Goal: Task Accomplishment & Management: Use online tool/utility

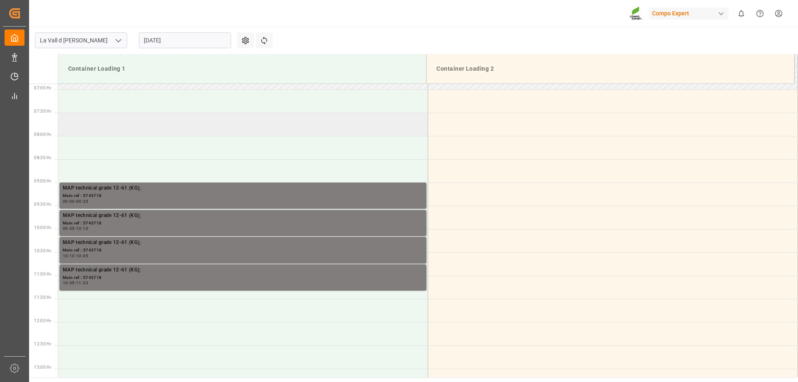
scroll to position [321, 0]
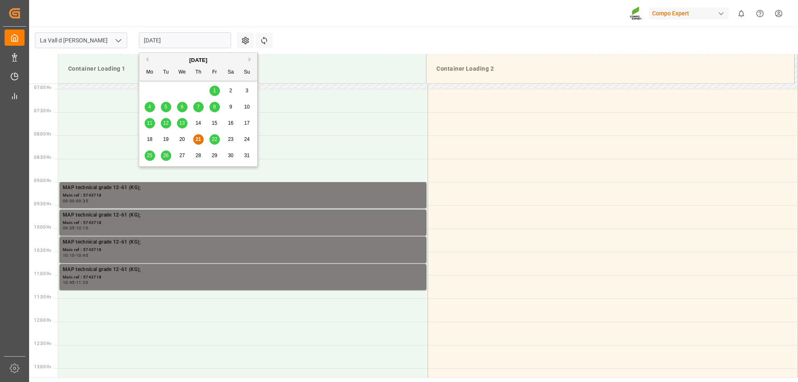
click at [179, 44] on input "21.08.2025" at bounding box center [185, 40] width 92 height 16
click at [214, 160] on div "29" at bounding box center [215, 156] width 10 height 10
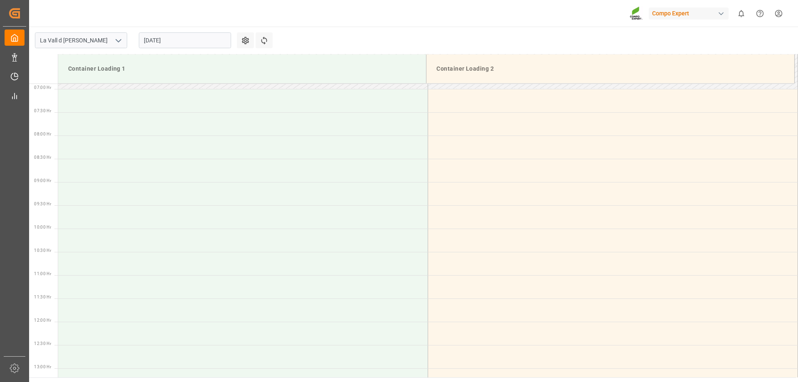
scroll to position [196, 0]
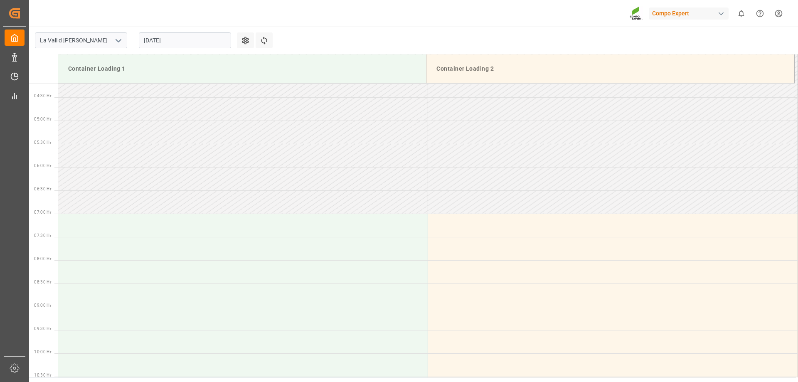
click at [177, 41] on input "29.08.2025" at bounding box center [185, 40] width 92 height 16
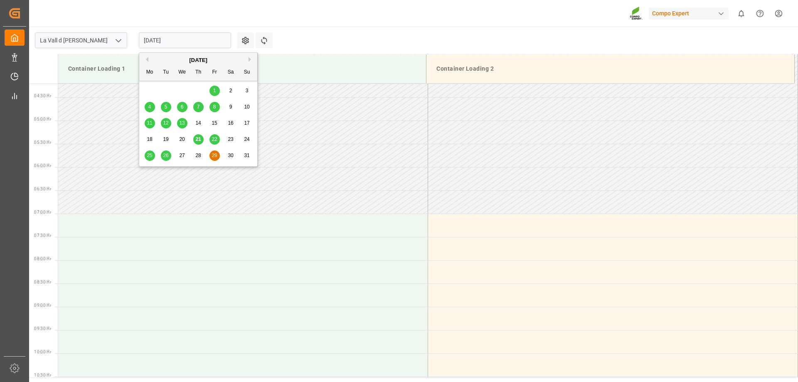
click at [251, 60] on button "Next Month" at bounding box center [251, 59] width 5 height 5
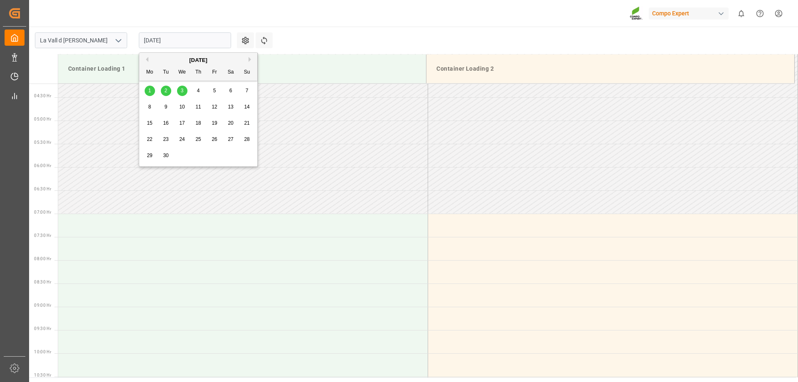
click at [148, 87] on div "1" at bounding box center [150, 91] width 10 height 10
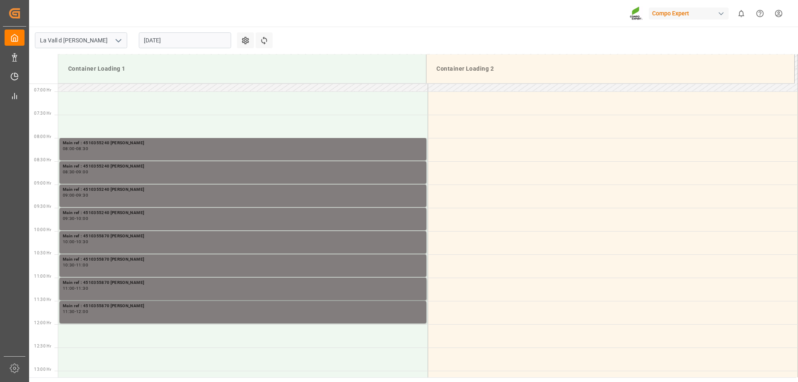
scroll to position [321, 0]
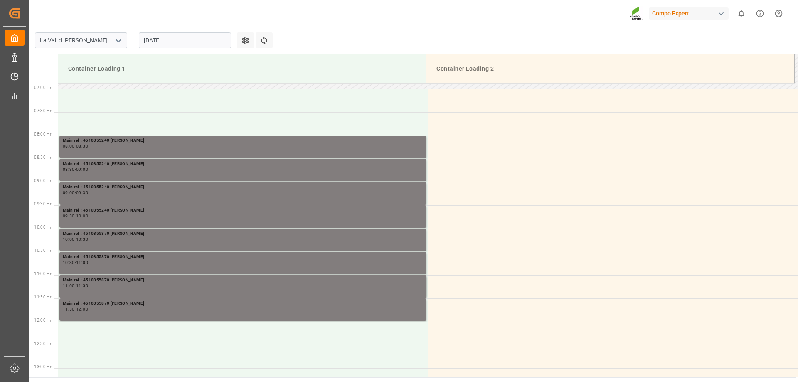
click at [165, 34] on input "01.09.2025" at bounding box center [185, 40] width 92 height 16
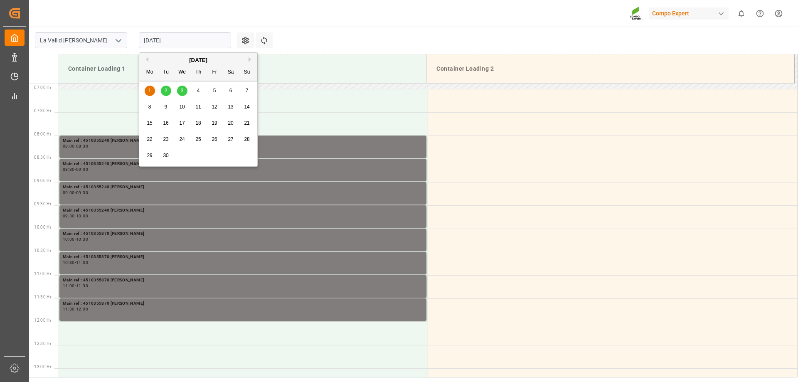
click at [146, 61] on button "Previous Month" at bounding box center [145, 59] width 5 height 5
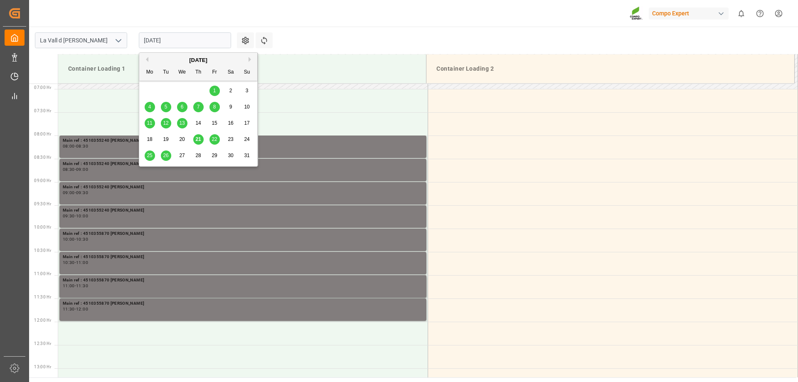
click at [200, 157] on span "28" at bounding box center [197, 156] width 5 height 6
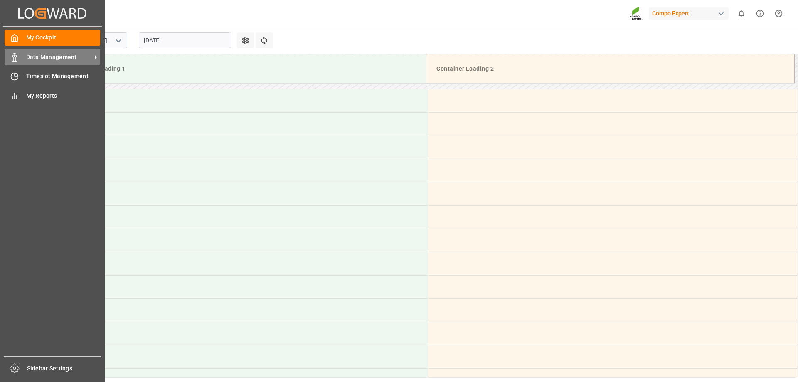
click at [12, 59] on icon at bounding box center [14, 57] width 8 height 8
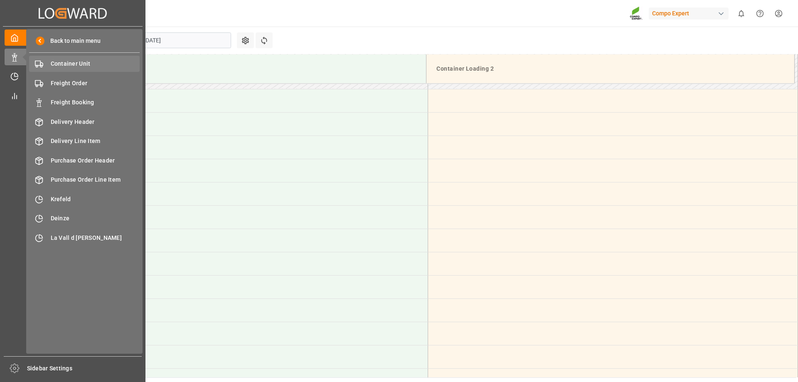
click at [69, 64] on span "Container Unit" at bounding box center [95, 63] width 89 height 9
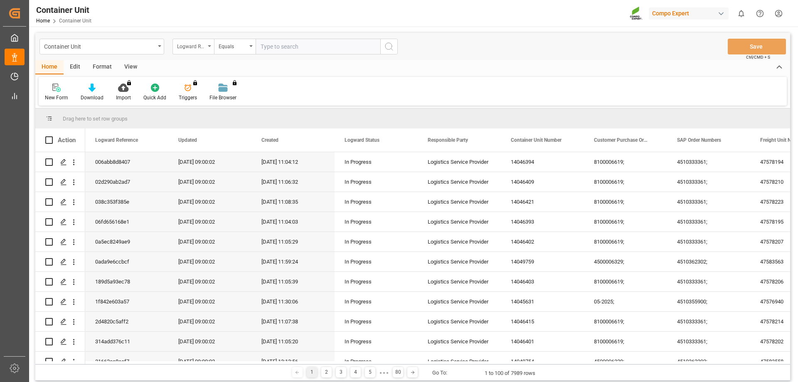
click at [203, 46] on div "Logward Reference" at bounding box center [191, 46] width 28 height 10
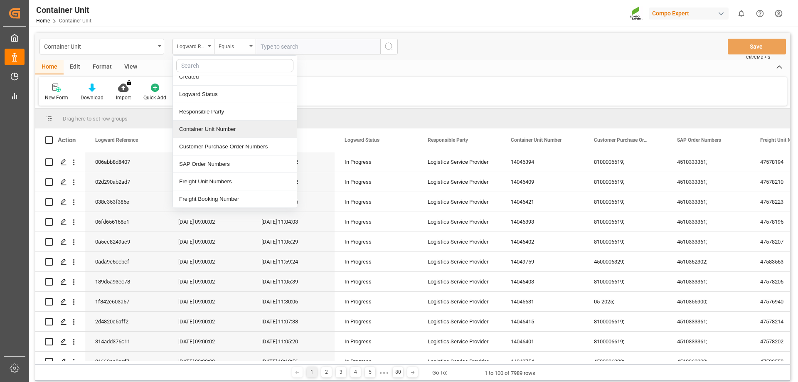
scroll to position [83, 0]
click at [219, 121] on div "SAP Order Numbers" at bounding box center [235, 123] width 124 height 17
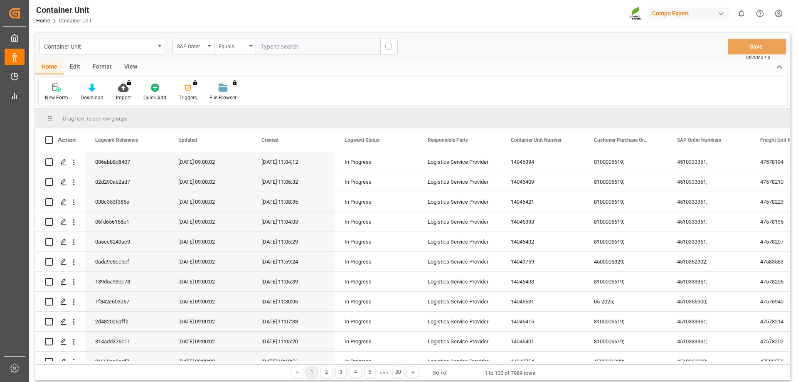
click at [292, 48] on input "text" at bounding box center [318, 47] width 125 height 16
type input "4510363390"
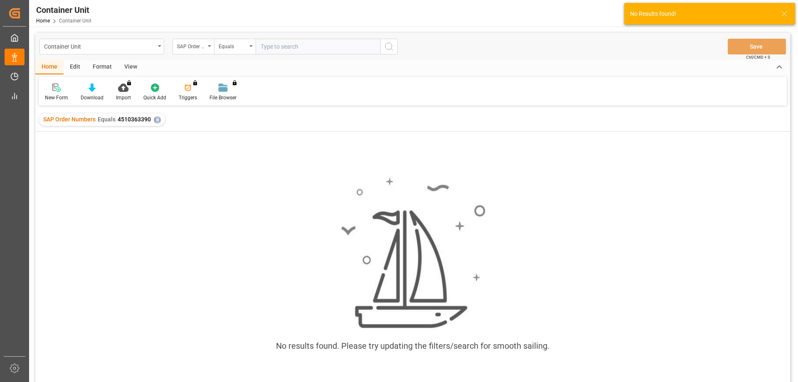
click at [157, 118] on div "✕" at bounding box center [157, 119] width 7 height 7
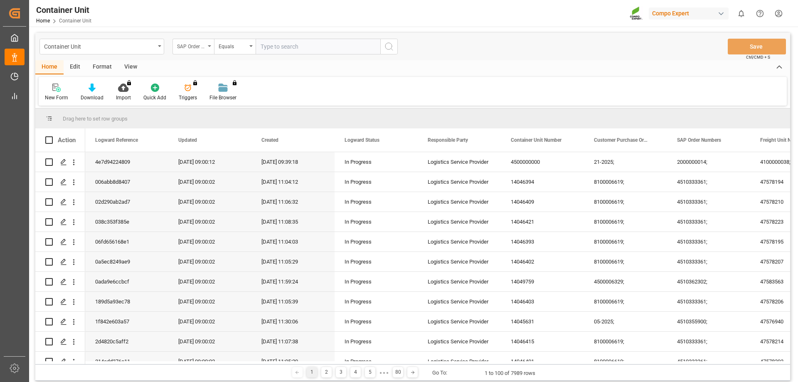
click at [203, 48] on div "SAP Order Numbers" at bounding box center [191, 46] width 28 height 10
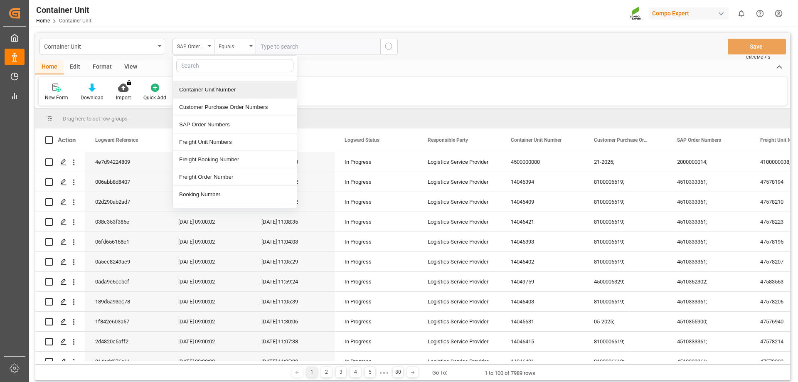
scroll to position [83, 0]
click at [230, 148] on div "Freight Unit Numbers" at bounding box center [235, 141] width 124 height 17
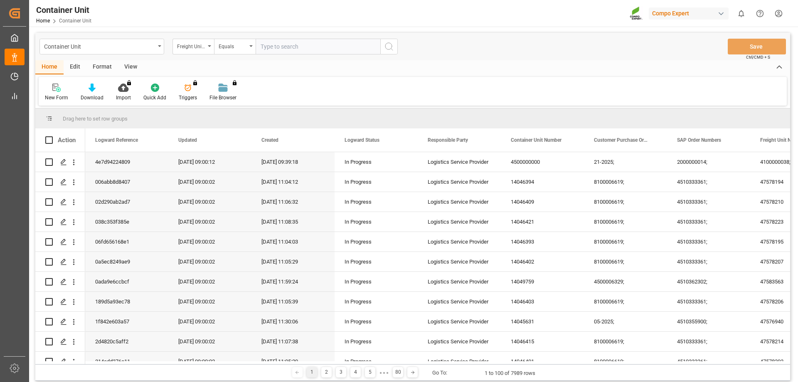
click at [279, 48] on input "text" at bounding box center [318, 47] width 125 height 16
type input "47585934"
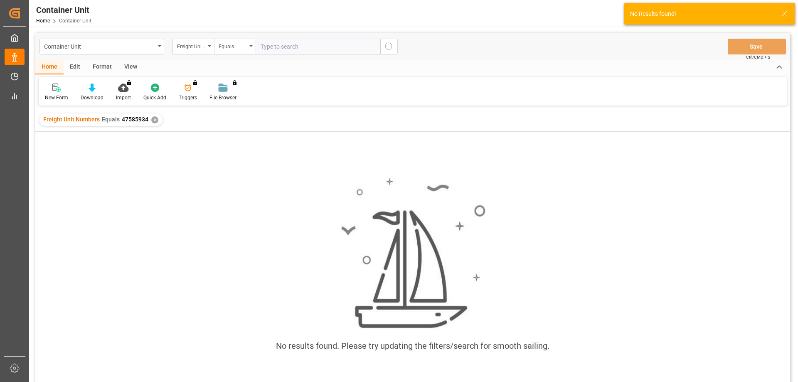
click at [152, 120] on div "✕" at bounding box center [154, 119] width 7 height 7
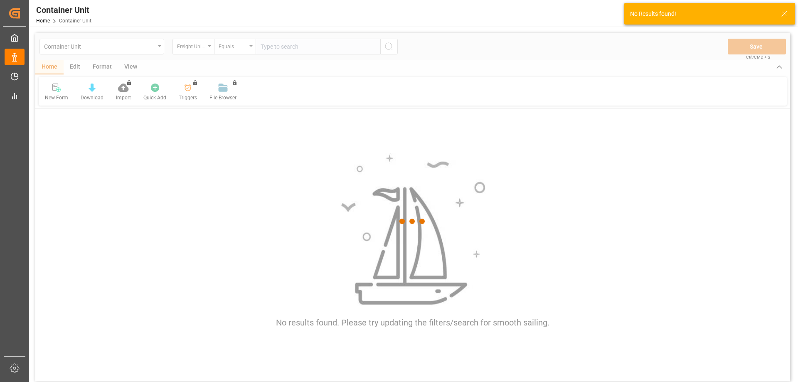
click at [136, 50] on div at bounding box center [412, 221] width 755 height 377
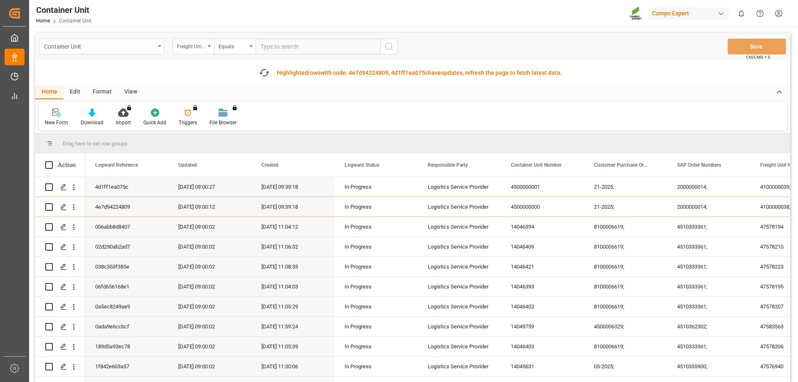
click at [156, 49] on div "Container Unit" at bounding box center [101, 47] width 125 height 16
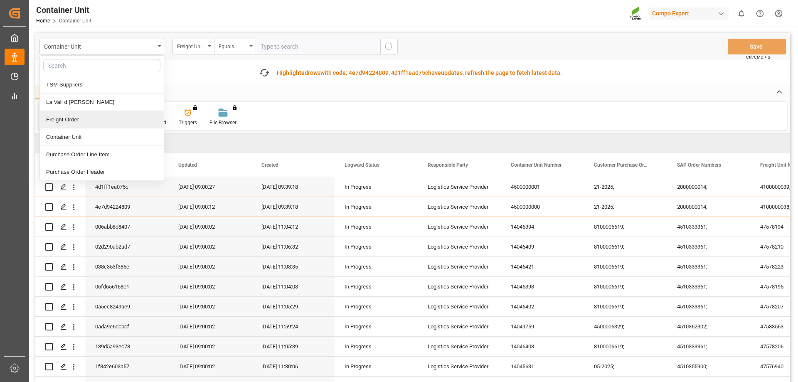
click at [89, 121] on div "Freight Order" at bounding box center [102, 119] width 124 height 17
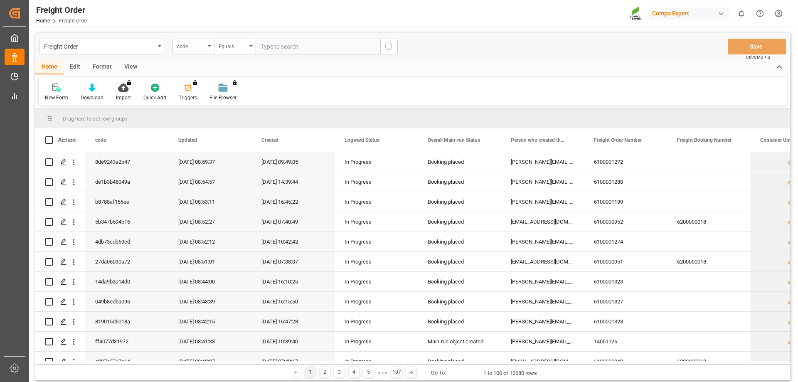
click at [195, 47] on div "code" at bounding box center [191, 46] width 28 height 10
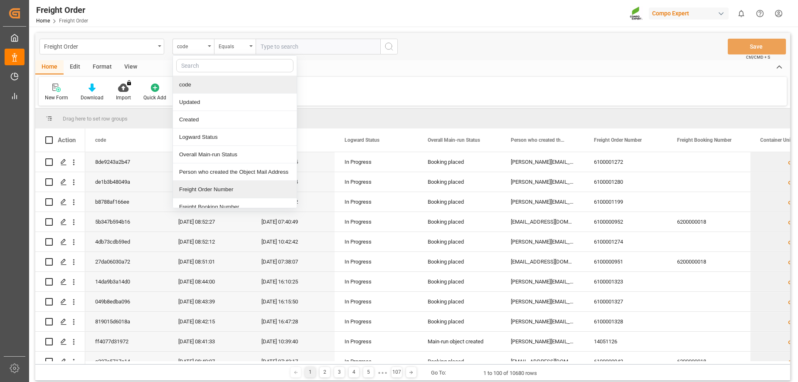
click at [244, 190] on div "Freight Order Number" at bounding box center [235, 189] width 124 height 17
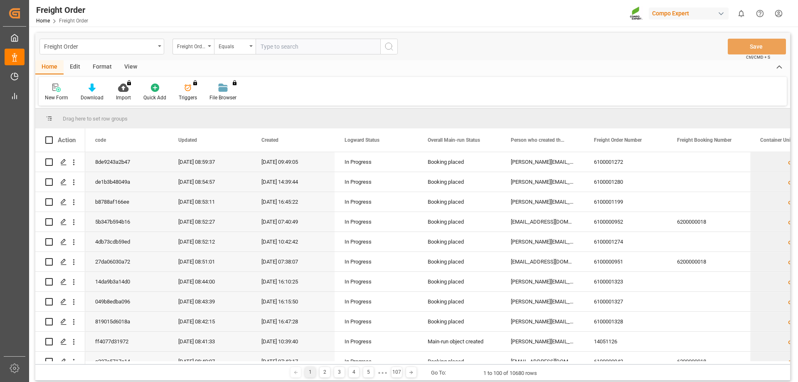
click at [267, 48] on input "text" at bounding box center [318, 47] width 125 height 16
type input "14051193"
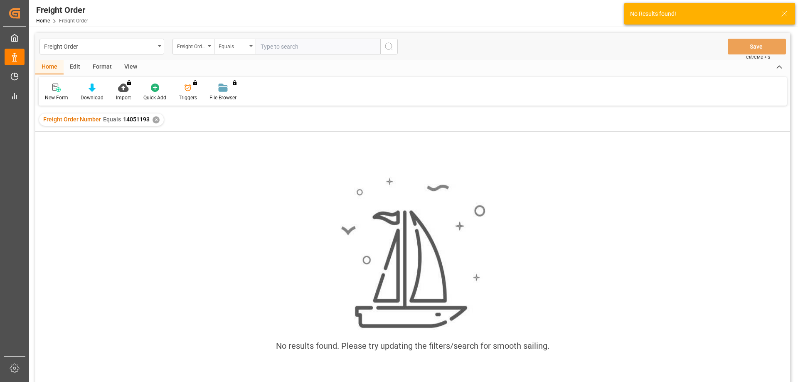
click at [153, 126] on div "Freight Order Number Equals 14051193 ✕" at bounding box center [101, 119] width 125 height 12
click at [153, 119] on div "✕" at bounding box center [156, 119] width 7 height 7
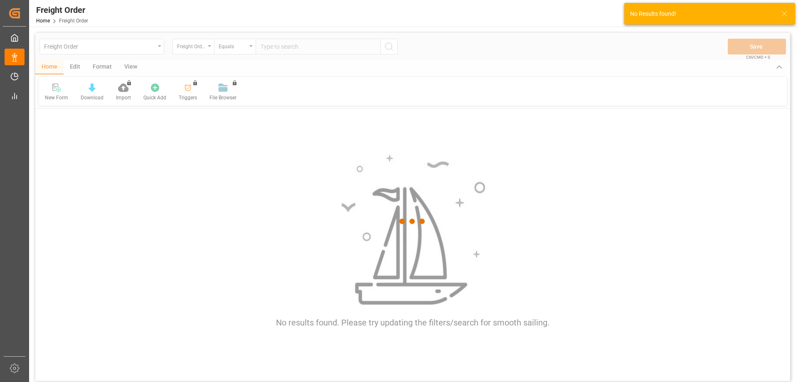
click at [292, 47] on div at bounding box center [412, 221] width 755 height 377
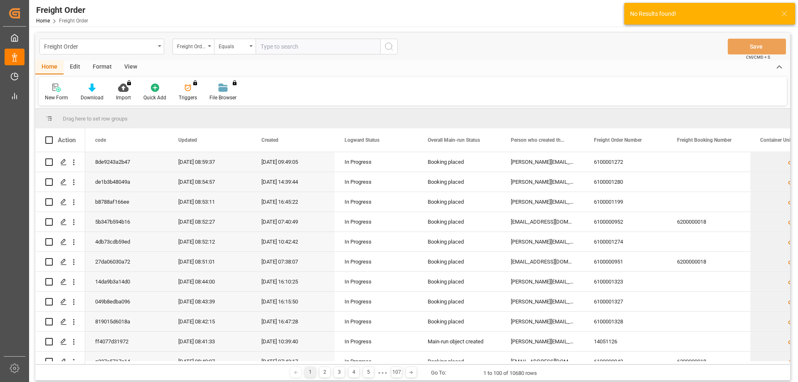
click at [292, 47] on input "text" at bounding box center [318, 47] width 125 height 16
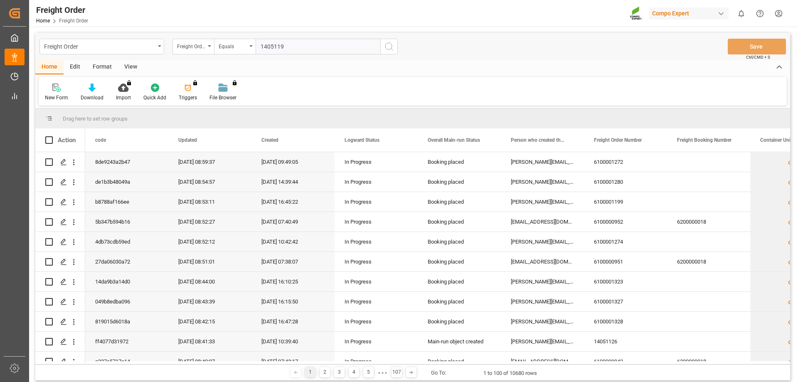
type input "14051194"
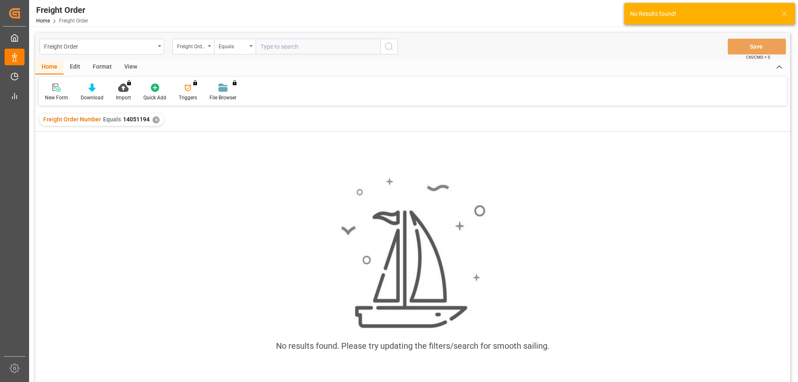
click at [153, 118] on div "✕" at bounding box center [156, 119] width 7 height 7
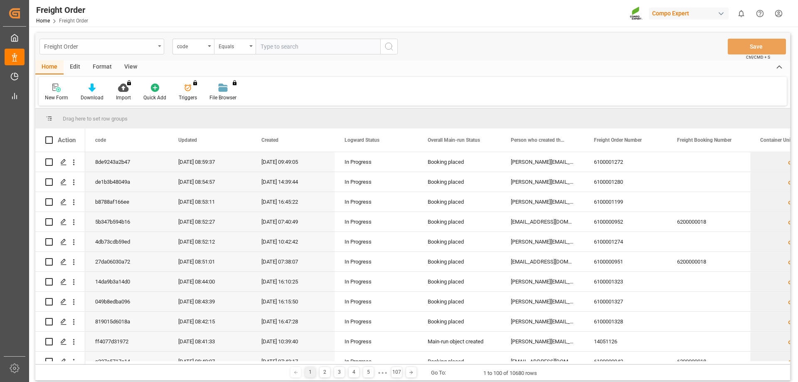
click at [124, 42] on div "Freight Order" at bounding box center [99, 46] width 111 height 10
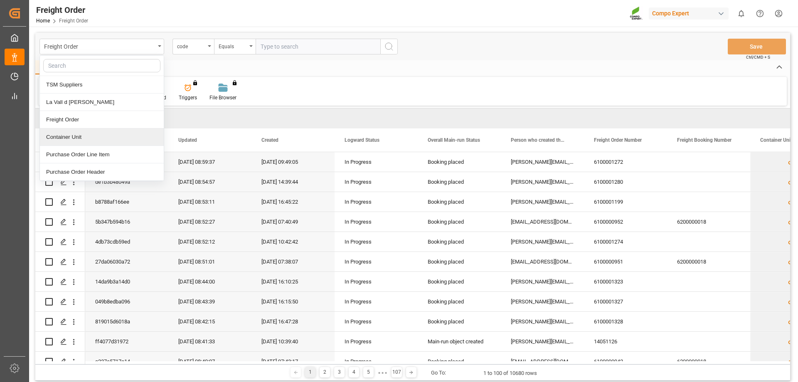
click at [89, 139] on div "Container Unit" at bounding box center [102, 136] width 124 height 17
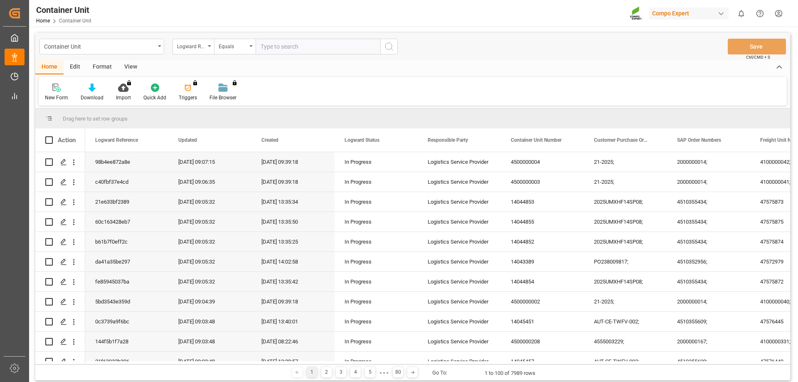
click at [203, 44] on div "Logward Reference" at bounding box center [191, 46] width 28 height 10
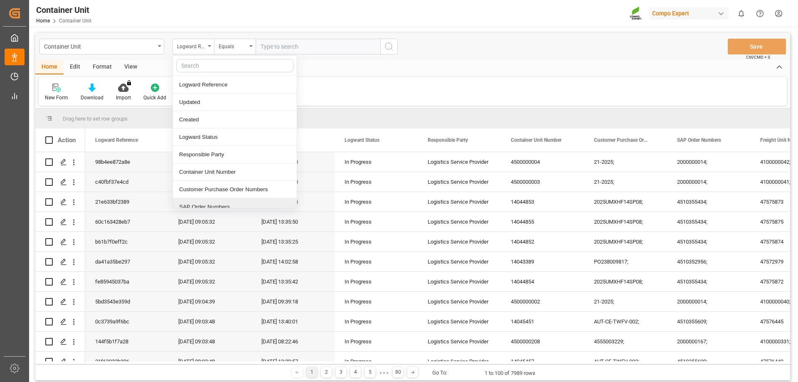
click at [232, 204] on div "SAP Order Numbers" at bounding box center [235, 206] width 124 height 17
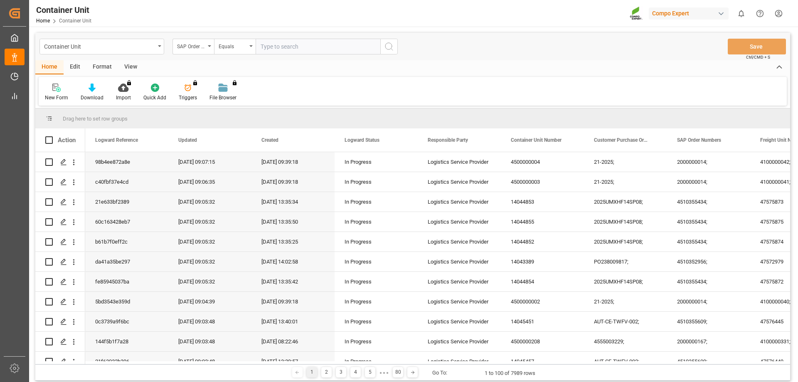
click at [290, 52] on input "text" at bounding box center [318, 47] width 125 height 16
type input "4510363390"
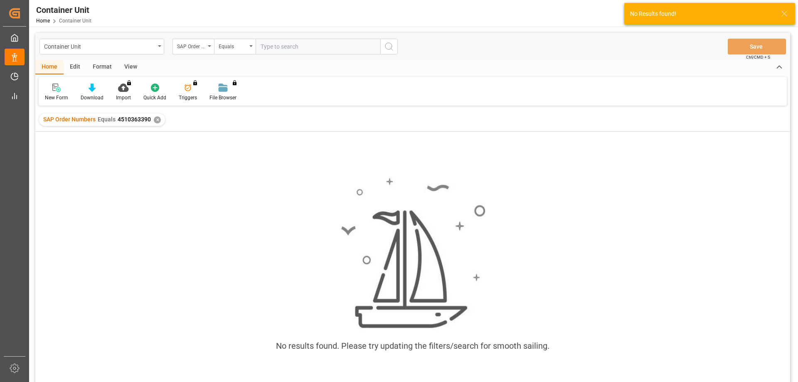
click at [155, 121] on div "✕" at bounding box center [157, 119] width 7 height 7
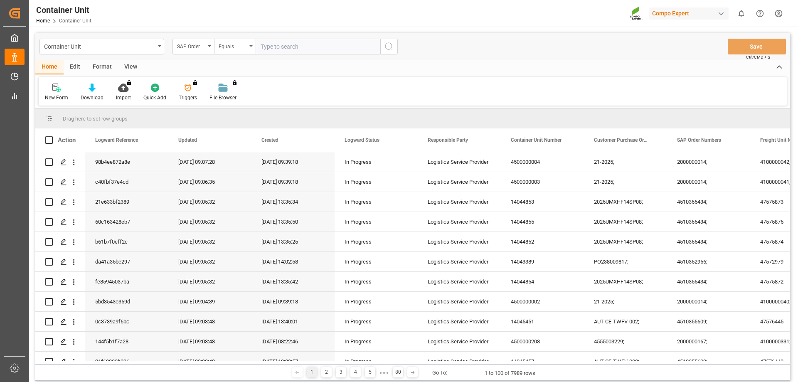
click at [119, 364] on div "1 2 3 4 5 ● ● ● 80 Go To: 1 to 100 of 7989 rows" at bounding box center [412, 372] width 755 height 17
click at [303, 45] on input "text" at bounding box center [318, 47] width 125 height 16
click at [201, 46] on div "Logward Reference" at bounding box center [191, 46] width 28 height 10
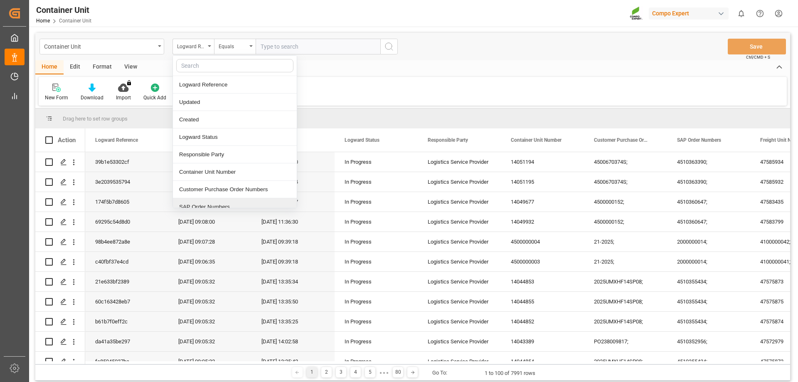
click at [225, 200] on div "SAP Order Numbers" at bounding box center [235, 206] width 124 height 17
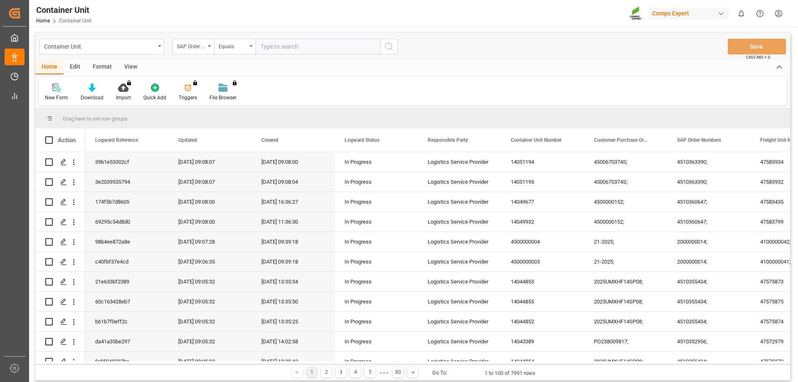
click at [277, 44] on input "text" at bounding box center [318, 47] width 125 height 16
type input "4510363390"
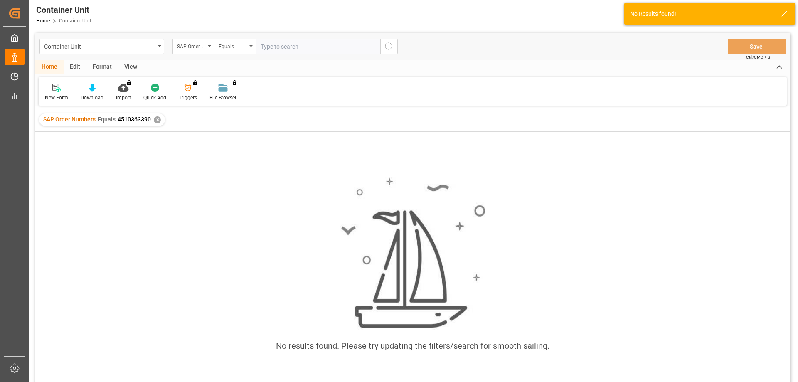
click at [159, 120] on div "✕" at bounding box center [157, 119] width 7 height 7
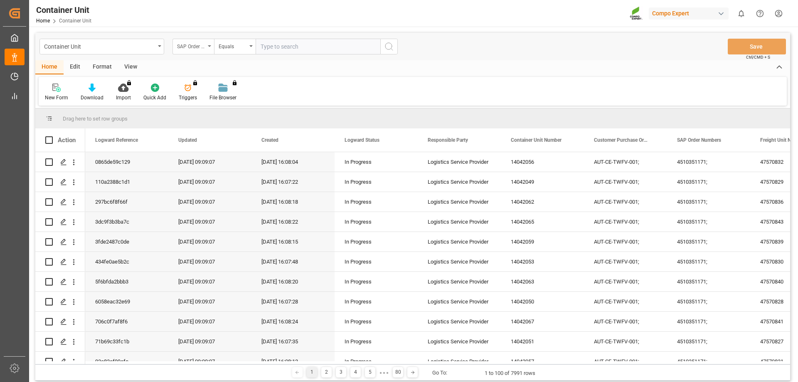
click at [209, 49] on div "SAP Order Numbers" at bounding box center [194, 47] width 42 height 16
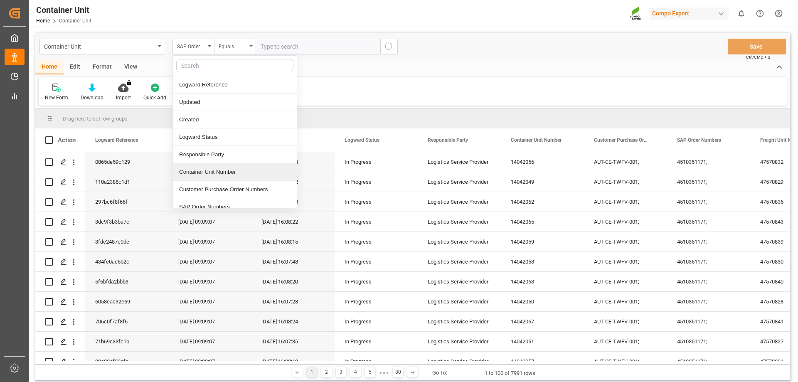
drag, startPoint x: 241, startPoint y: 173, endPoint x: 241, endPoint y: 117, distance: 55.7
click at [241, 173] on div "Container Unit Number" at bounding box center [235, 171] width 124 height 17
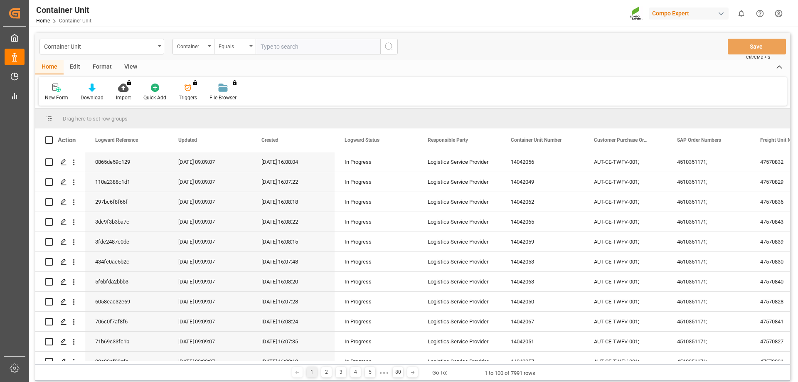
click at [276, 46] on input "text" at bounding box center [318, 47] width 125 height 16
click at [194, 49] on div "Container Unit Number" at bounding box center [191, 46] width 28 height 10
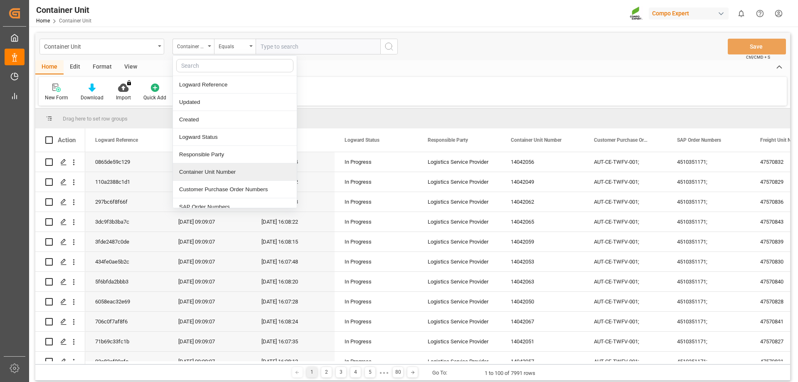
click at [220, 178] on div "Container Unit Number" at bounding box center [235, 171] width 124 height 17
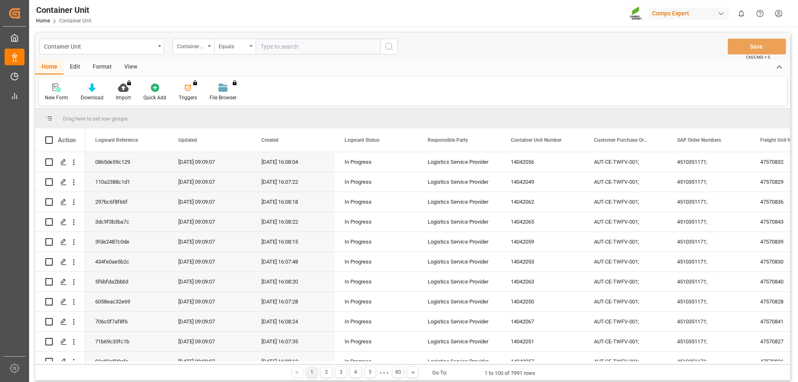
click at [275, 47] on input "text" at bounding box center [318, 47] width 125 height 16
type input "14051194"
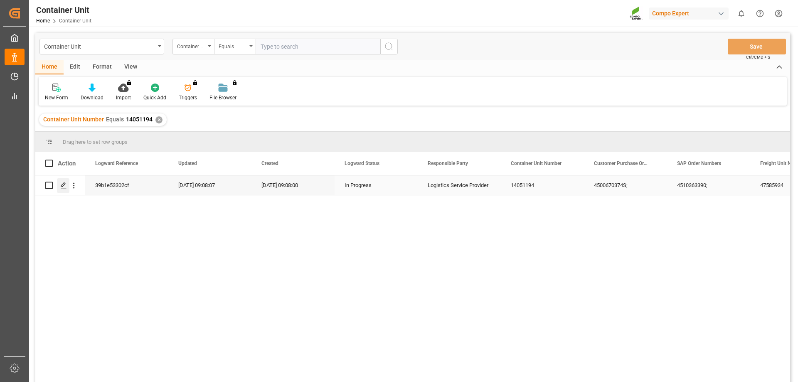
click at [59, 181] on div "Press SPACE to select this row." at bounding box center [63, 185] width 12 height 15
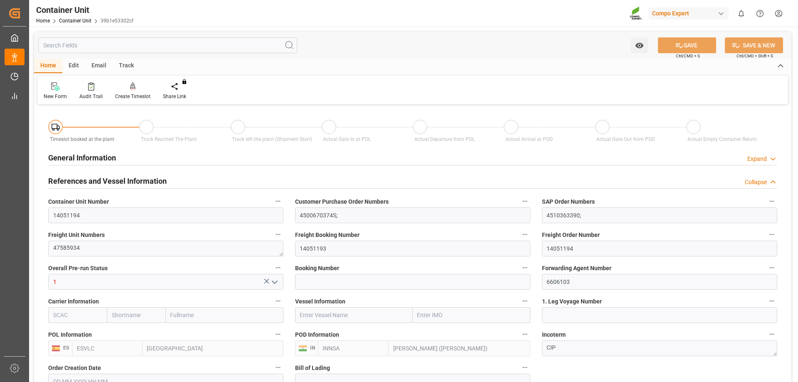
type input "ESVLC"
type input "INNSA"
type input "0"
type input "40"
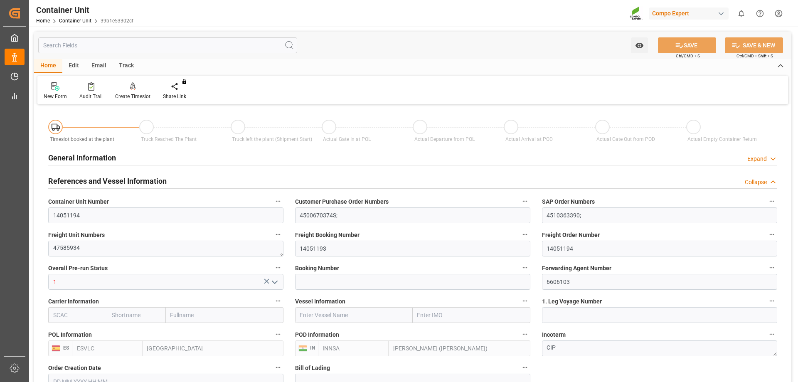
type input "24576"
type input "21.08.2025 08:25"
type input "31.08.2025"
click at [136, 96] on div "Create Timeslot" at bounding box center [132, 96] width 35 height 7
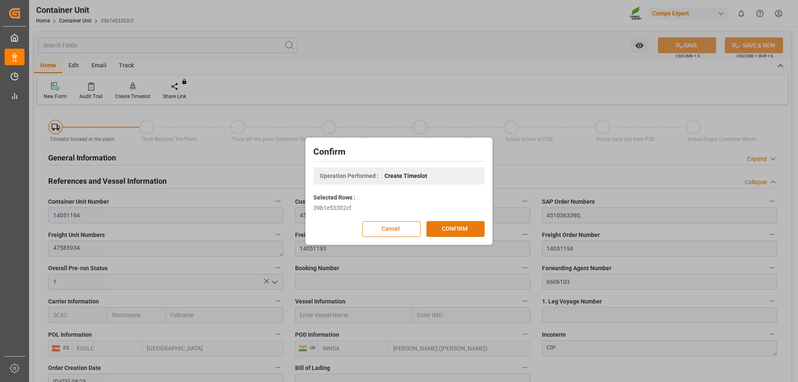
click at [456, 227] on button "CONFIRM" at bounding box center [456, 229] width 58 height 16
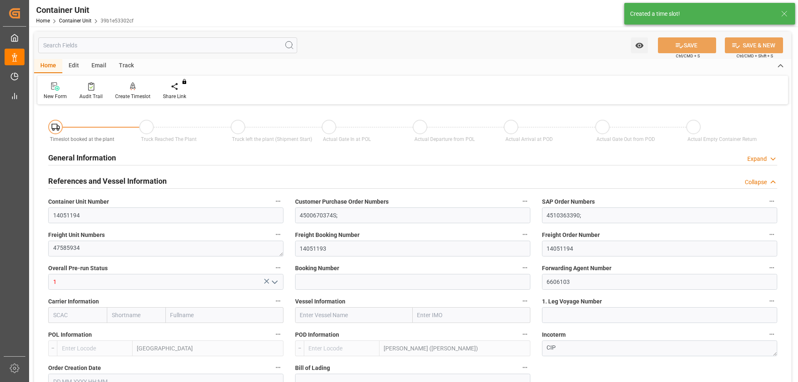
type input "ESVLC"
type input "INNSA"
type input "0"
type input "40"
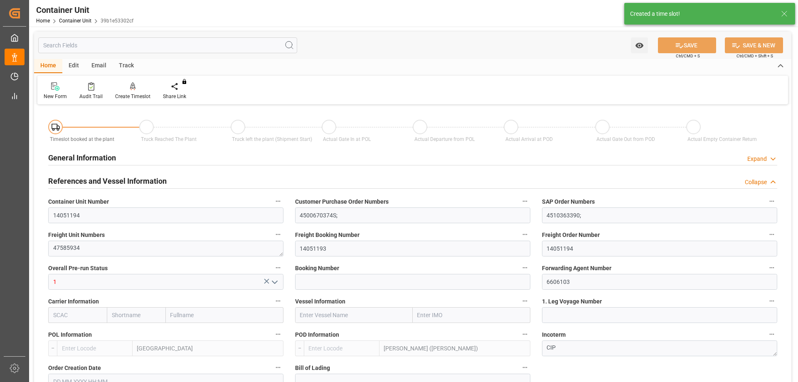
type input "24576"
type input "21.08.2025 08:25"
type input "31.08.2025"
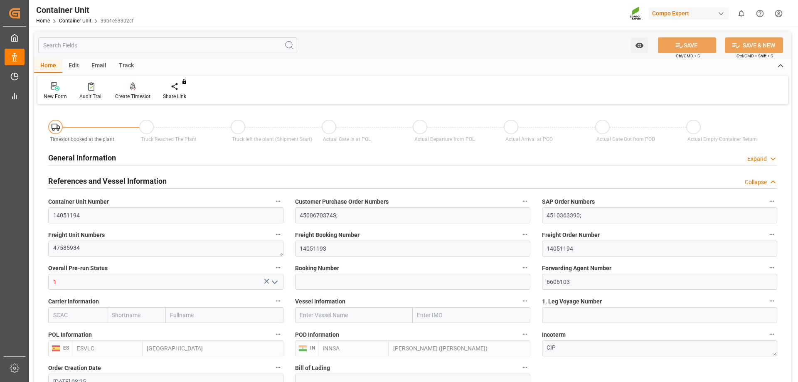
click at [136, 94] on div "Create Timeslot" at bounding box center [132, 96] width 35 height 7
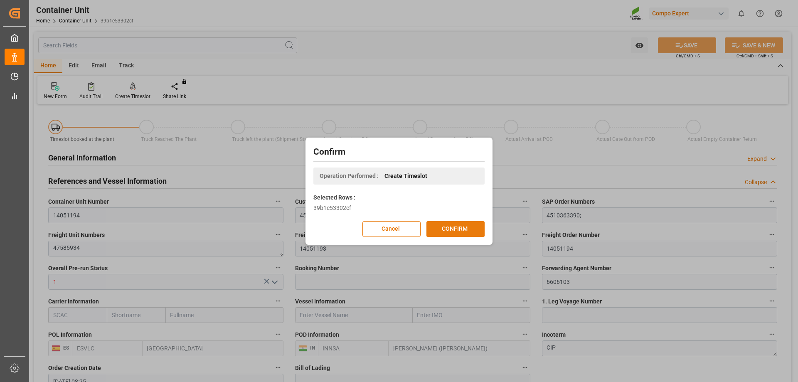
click at [453, 225] on button "CONFIRM" at bounding box center [456, 229] width 58 height 16
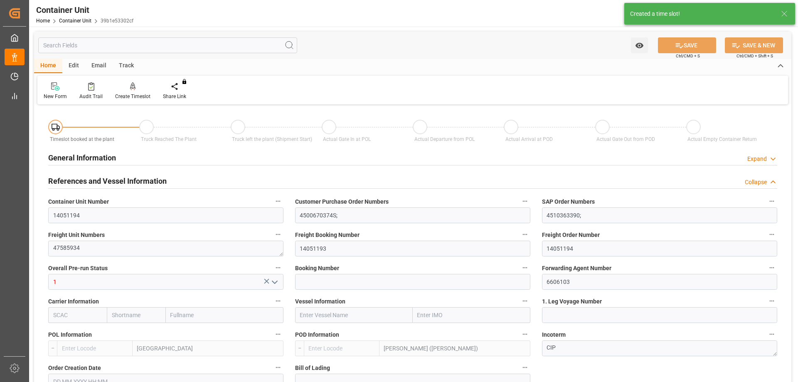
type input "ESVLC"
type input "INNSA"
type input "0"
type input "40"
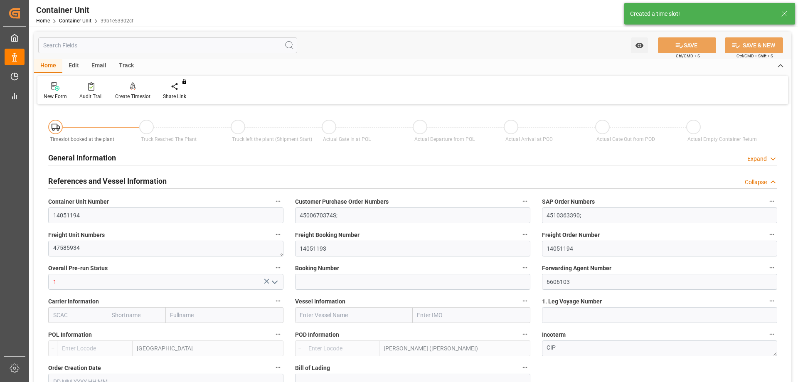
type input "24576"
type input "21.08.2025 08:25"
type input "31.08.2025"
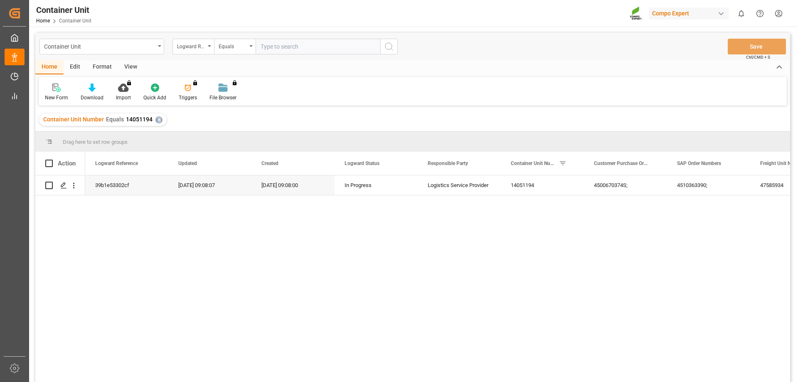
click at [157, 120] on div "✕" at bounding box center [158, 119] width 7 height 7
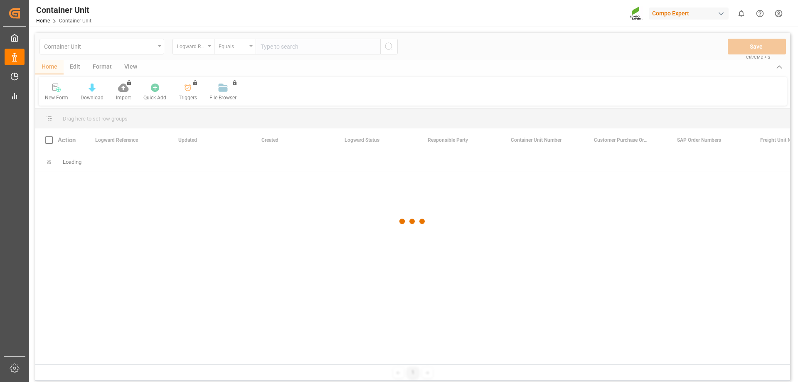
click at [269, 51] on div at bounding box center [412, 221] width 755 height 377
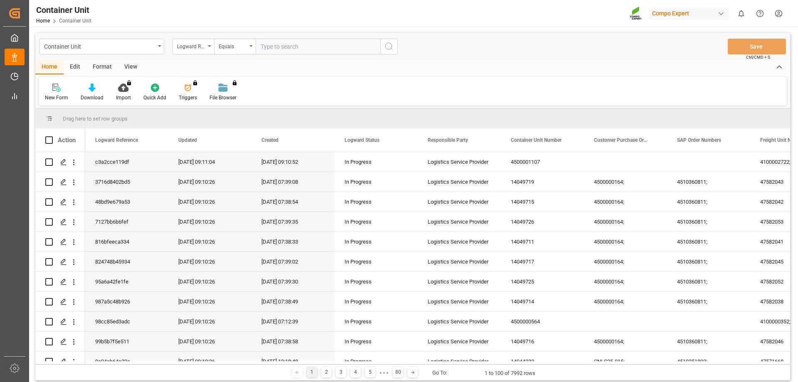
click at [279, 48] on input "text" at bounding box center [318, 47] width 125 height 16
type input "14051195"
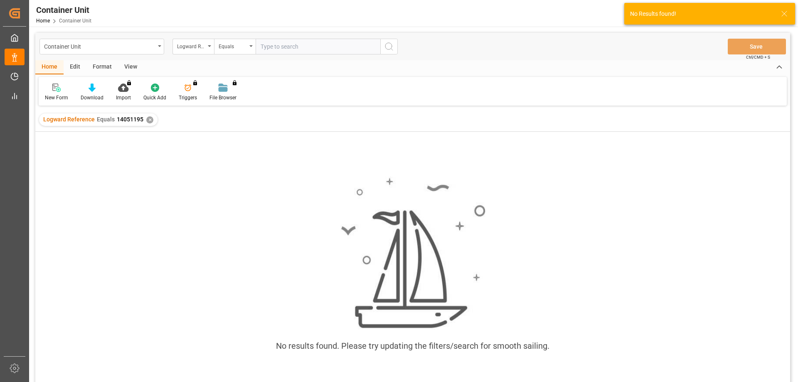
click at [147, 121] on div "✕" at bounding box center [149, 119] width 7 height 7
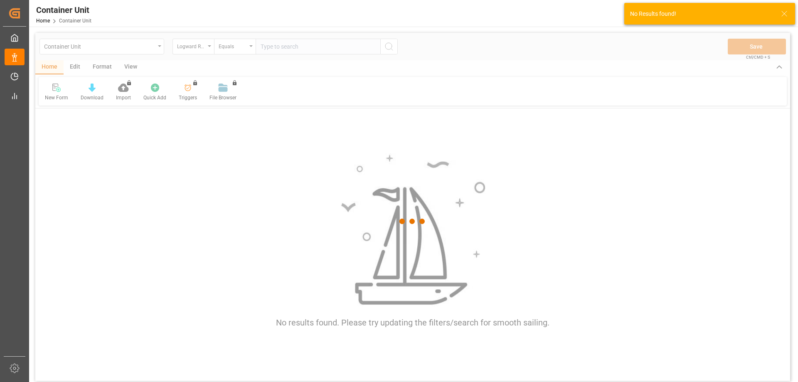
click at [203, 49] on div at bounding box center [412, 221] width 755 height 377
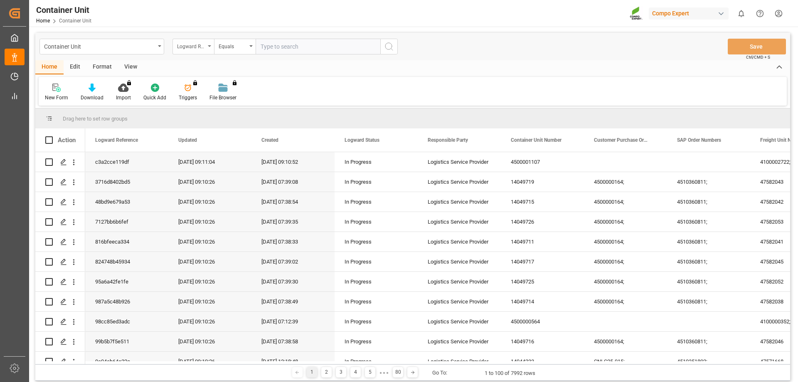
click at [211, 46] on div "Logward Reference" at bounding box center [194, 47] width 42 height 16
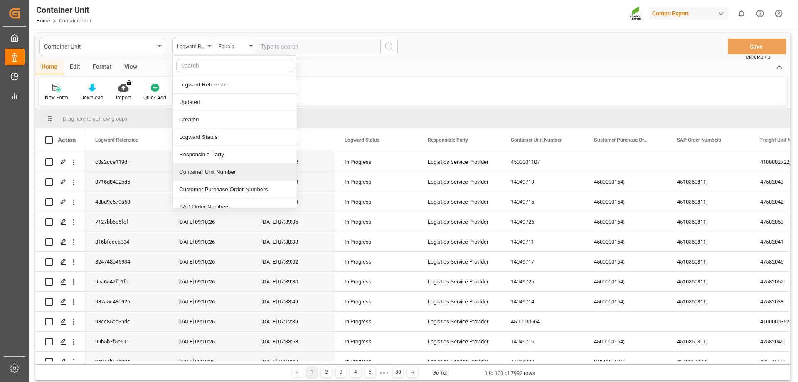
click at [224, 177] on div "Container Unit Number" at bounding box center [235, 171] width 124 height 17
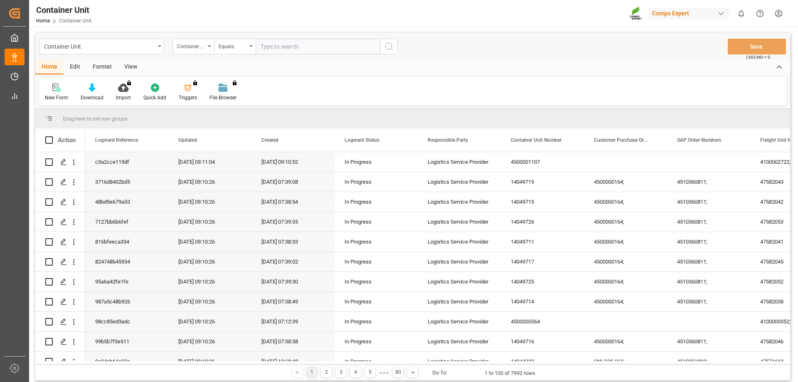
click at [293, 42] on input "text" at bounding box center [318, 47] width 125 height 16
type input "14051195"
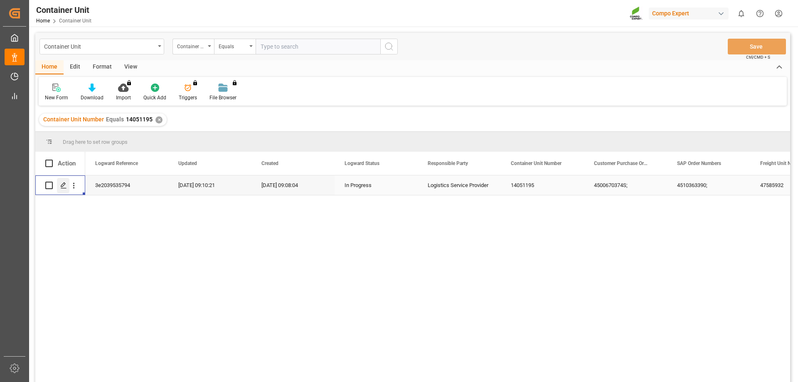
click at [65, 182] on div "Press SPACE to select this row." at bounding box center [63, 185] width 12 height 15
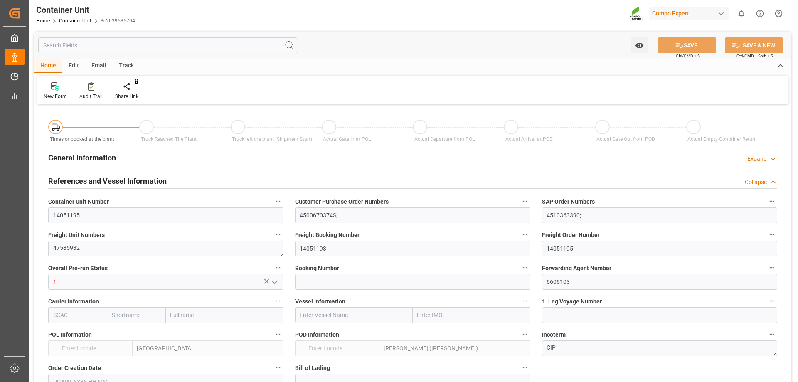
type input "ESVLC"
type input "INNSA"
type input "0"
type input "40"
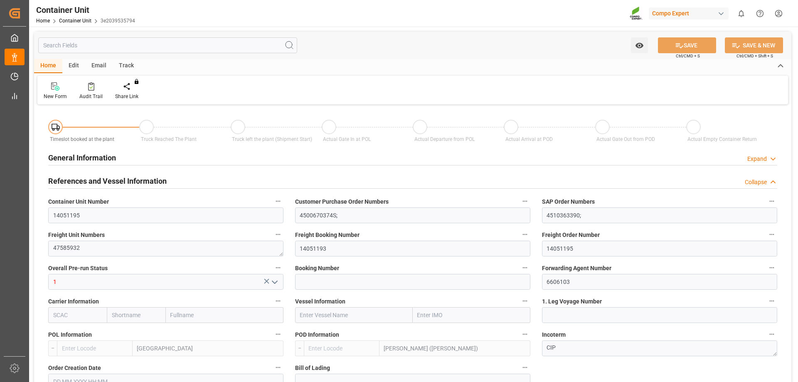
type input "24576"
type input "21.08.2025 08:26"
type input "31.08.2025"
click at [141, 99] on div "Create Timeslot" at bounding box center [132, 96] width 35 height 7
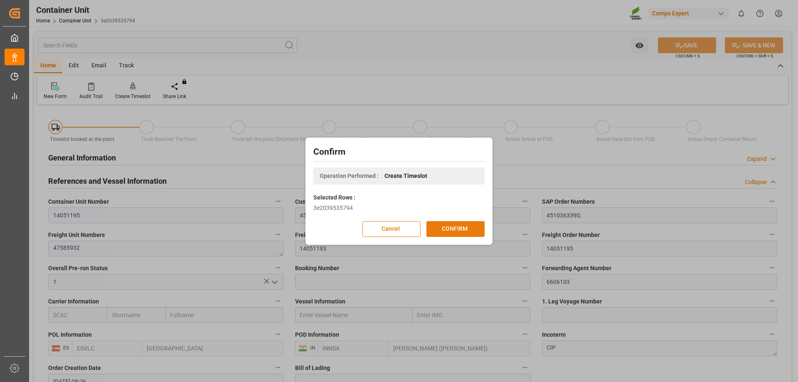
click at [451, 230] on button "CONFIRM" at bounding box center [456, 229] width 58 height 16
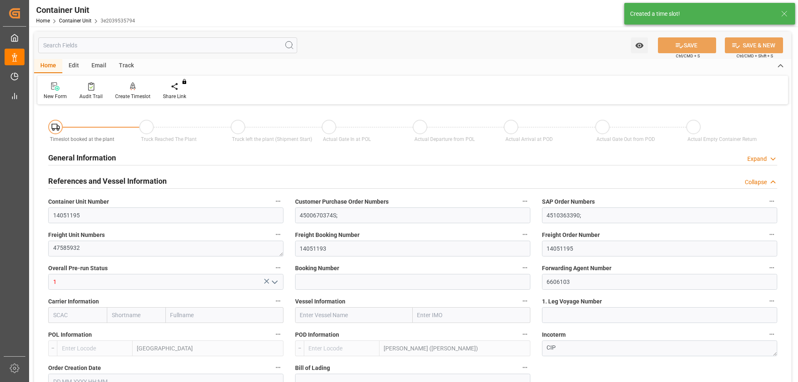
type input "ESVLC"
type input "INNSA"
type input "0"
type input "40"
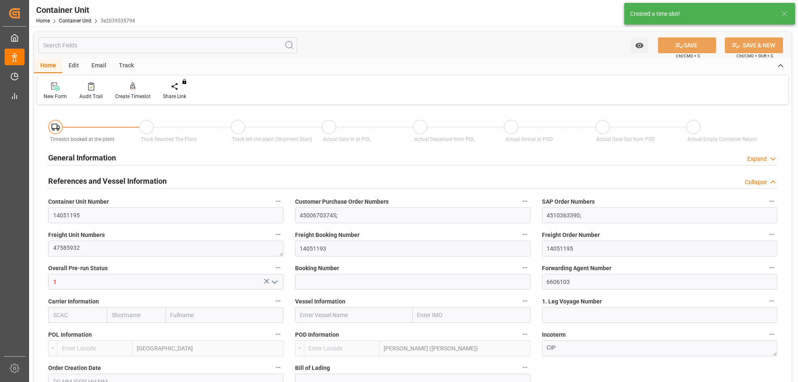
type input "24576"
type input "21.08.2025 08:26"
type input "31.08.2025"
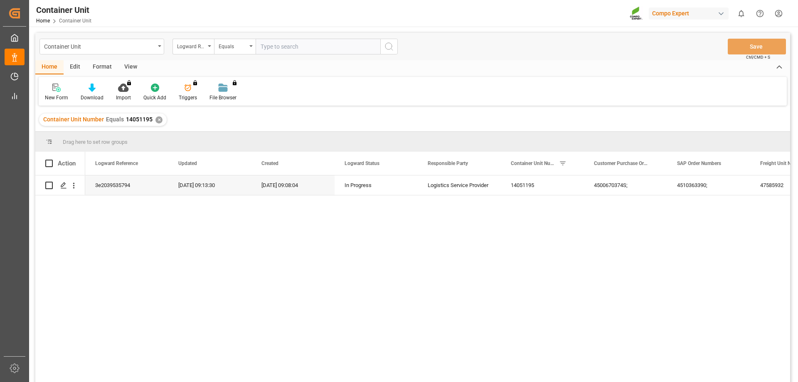
click at [157, 119] on div "✕" at bounding box center [158, 119] width 7 height 7
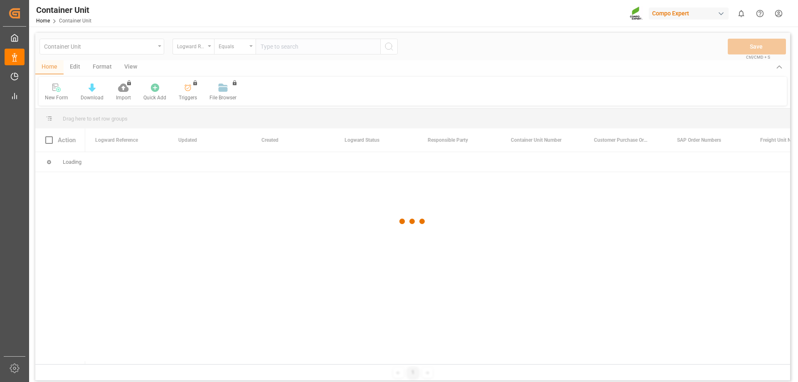
click at [198, 51] on div at bounding box center [412, 221] width 755 height 377
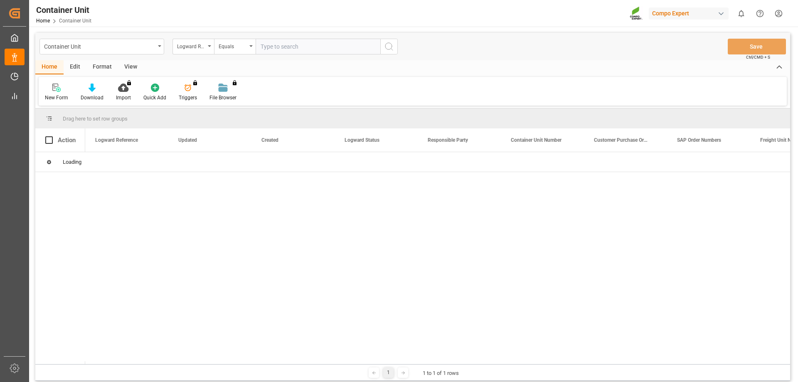
click at [198, 51] on div "Logward Reference" at bounding box center [194, 47] width 42 height 16
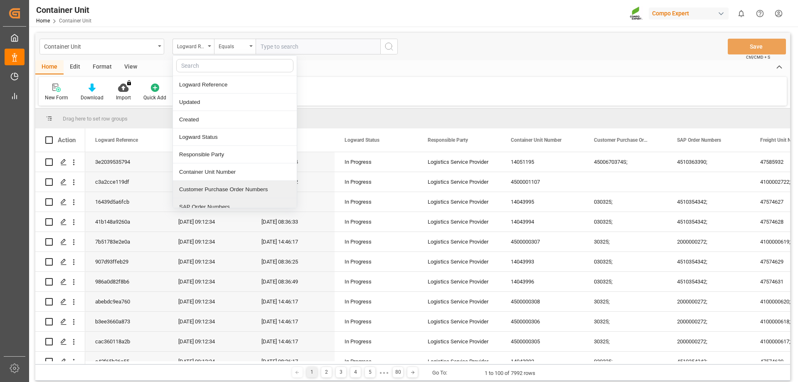
scroll to position [8, 0]
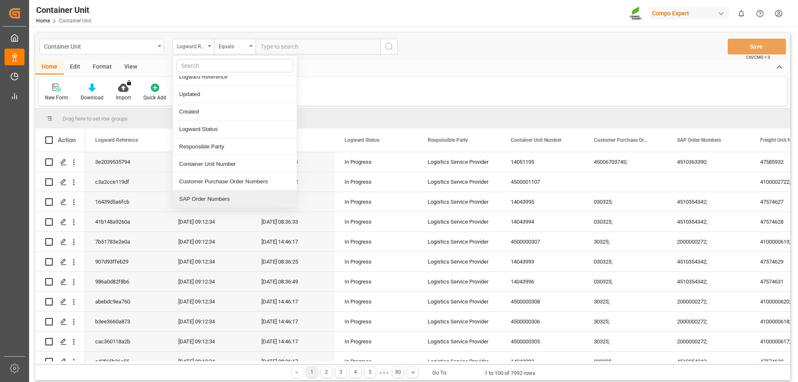
click at [214, 207] on div "SAP Order Numbers" at bounding box center [235, 198] width 124 height 17
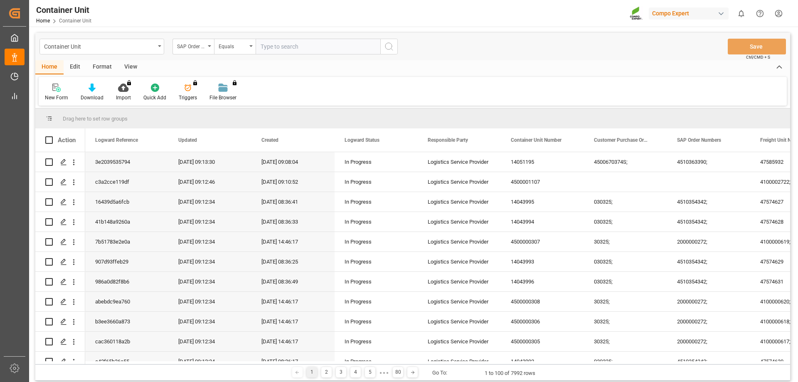
click at [279, 45] on input "text" at bounding box center [318, 47] width 125 height 16
type input "4510363745"
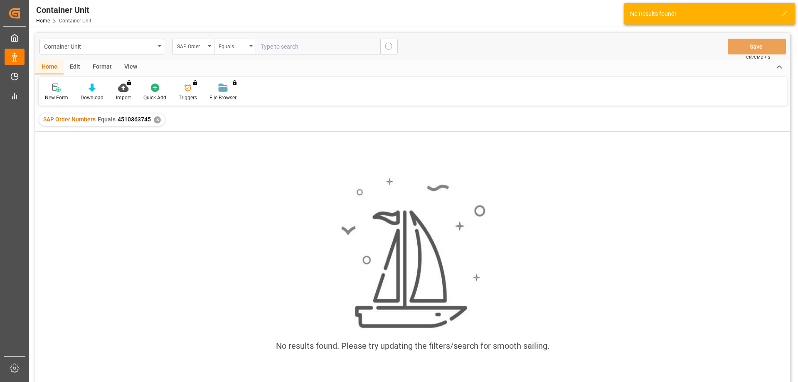
click at [158, 120] on div "✕" at bounding box center [157, 119] width 7 height 7
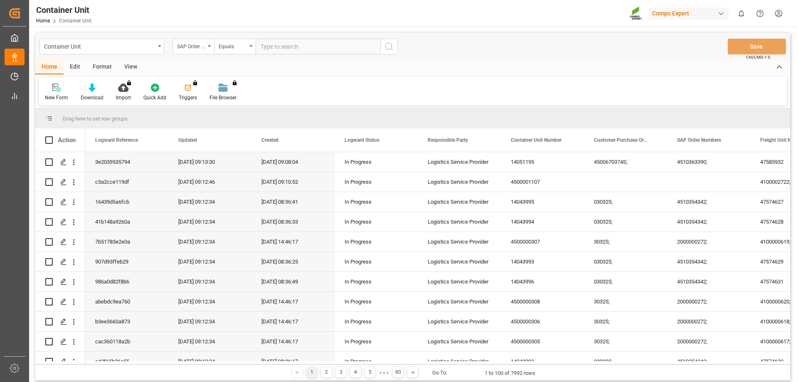
click at [269, 45] on input "text" at bounding box center [318, 47] width 125 height 16
type input "4510363745;"
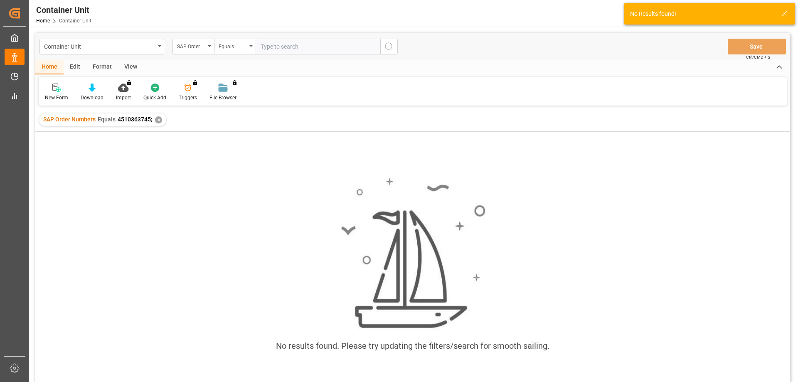
click at [158, 120] on div "✕" at bounding box center [158, 119] width 7 height 7
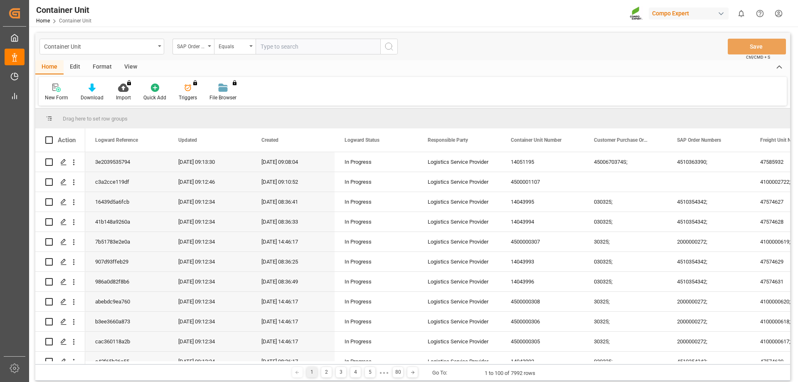
click at [293, 42] on input "text" at bounding box center [318, 47] width 125 height 16
type input "4510363745;"
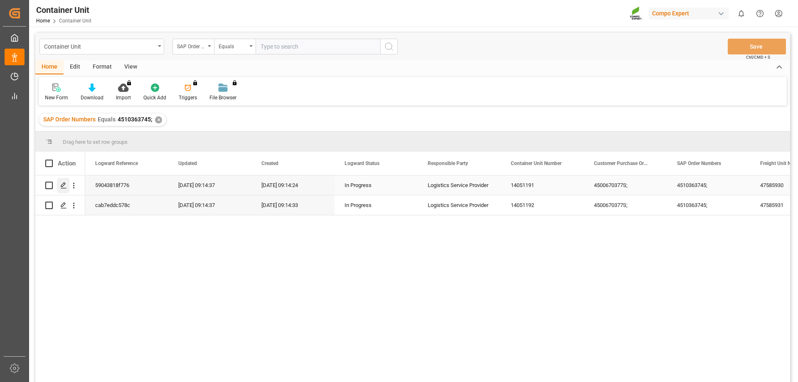
click at [61, 186] on icon "Press SPACE to select this row." at bounding box center [63, 185] width 7 height 7
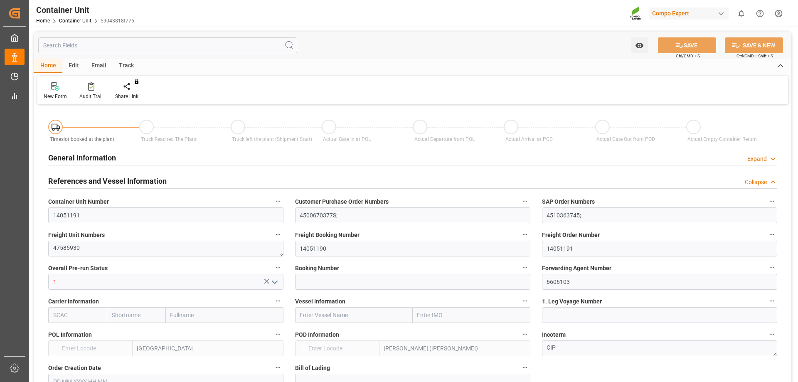
type input "ESVLC"
type input "INNSA"
type input "0"
type input "40"
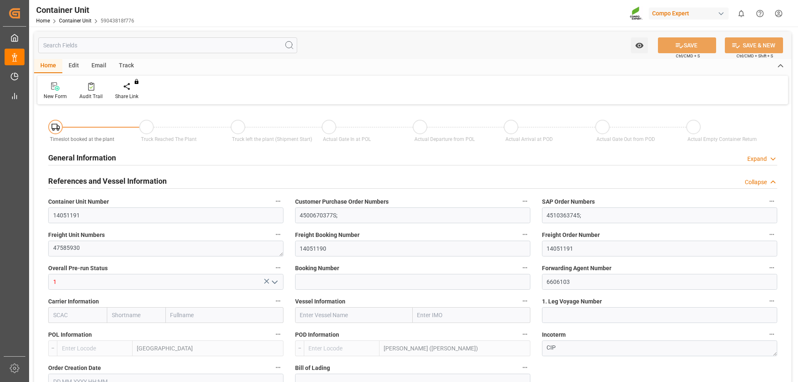
type input "24576"
type input "21.08.2025 08:22"
type input "31.08.2025"
click at [133, 90] on icon at bounding box center [133, 90] width 4 height 2
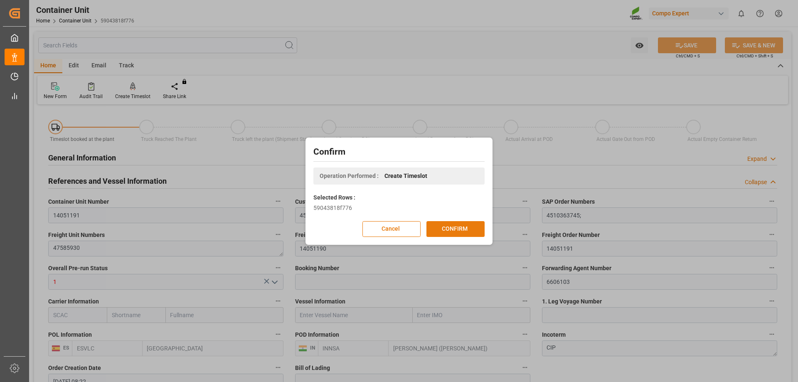
click at [471, 229] on button "CONFIRM" at bounding box center [456, 229] width 58 height 16
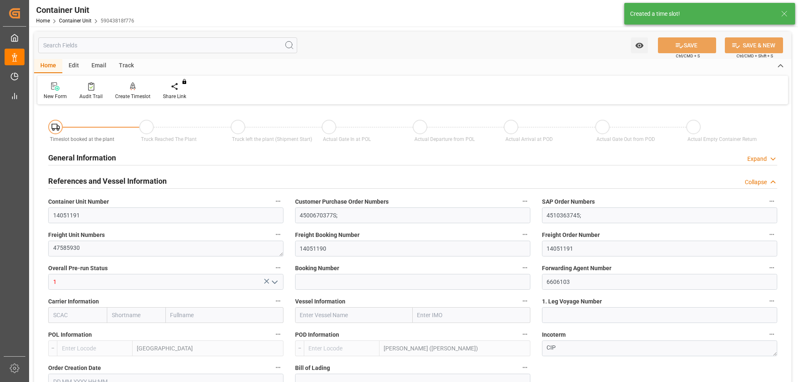
type input "ESVLC"
type input "INNSA"
type input "0"
type input "40"
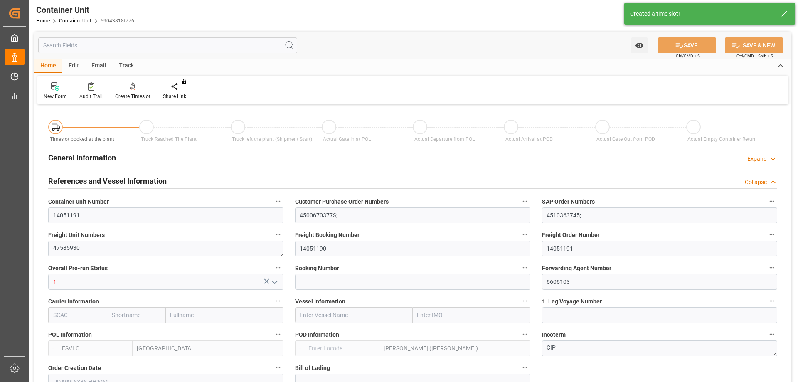
type input "24576"
type input "21.08.2025 08:22"
type input "31.08.2025"
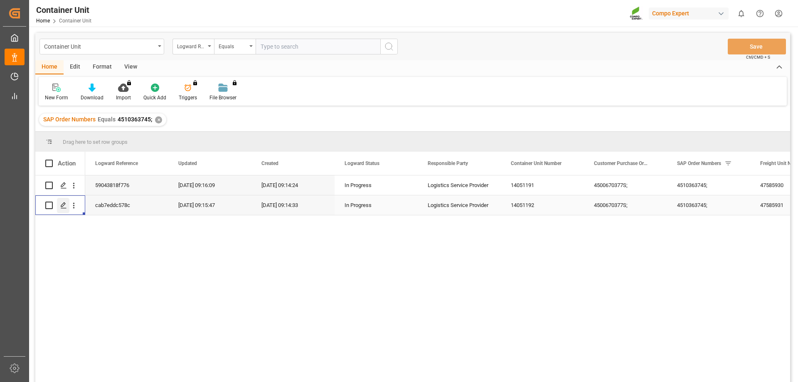
click at [67, 208] on icon "Press SPACE to select this row." at bounding box center [63, 205] width 7 height 7
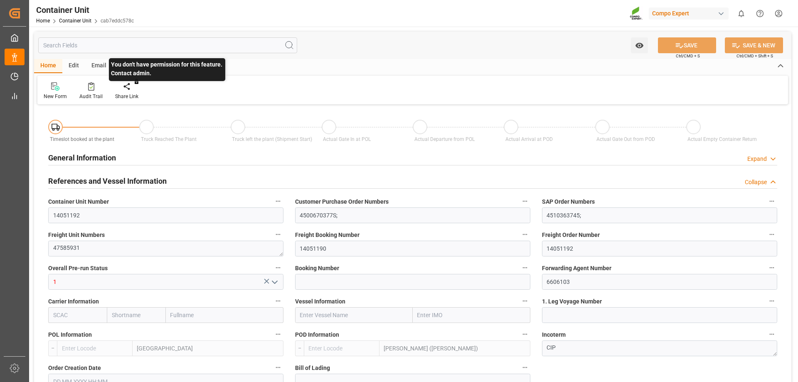
type input "ESVLC"
type input "INNSA"
type input "0"
type input "40"
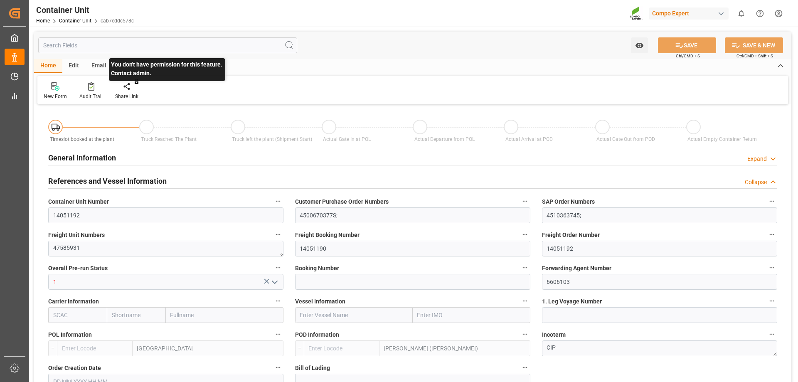
type input "24576"
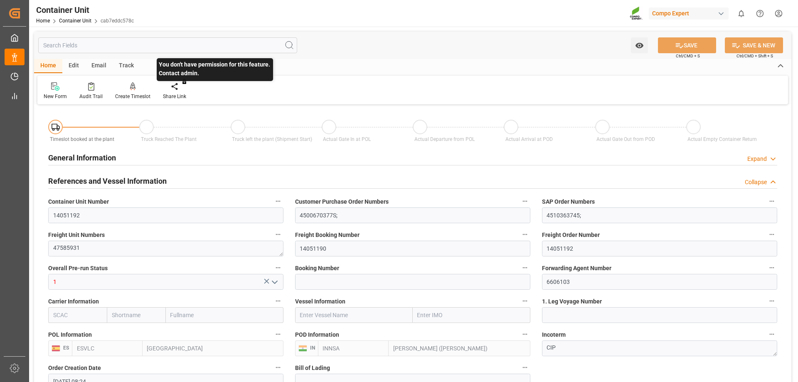
type input "[DATE] 08:24"
type input "31.08.2025"
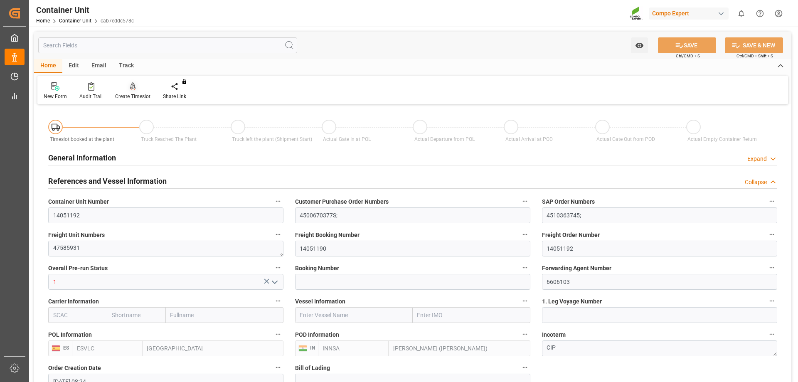
click at [133, 94] on div "Create Timeslot" at bounding box center [132, 96] width 35 height 7
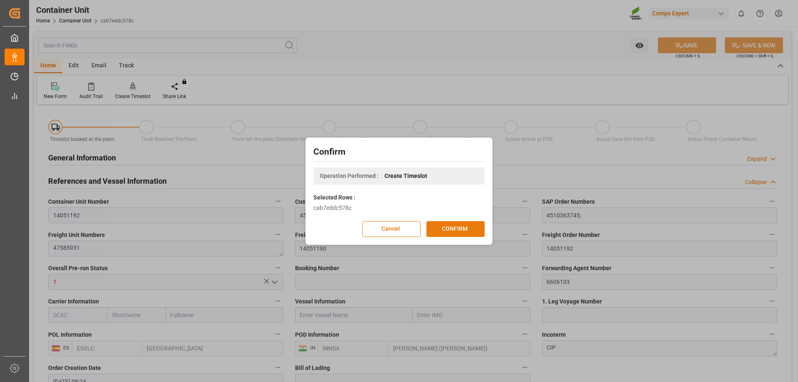
click at [475, 230] on button "CONFIRM" at bounding box center [456, 229] width 58 height 16
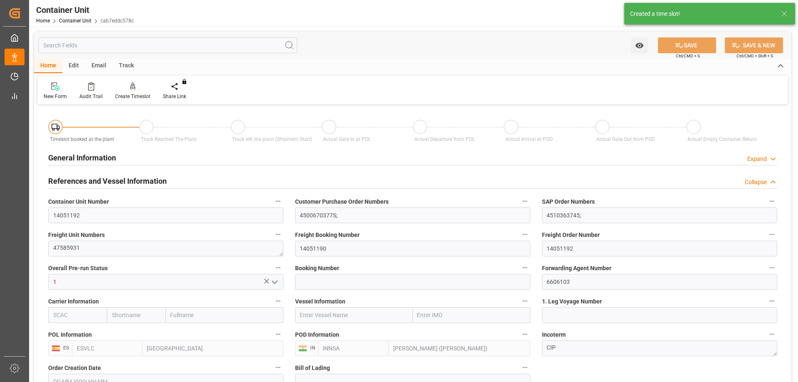
type input "[DATE] 08:24"
type input "31.08.2025"
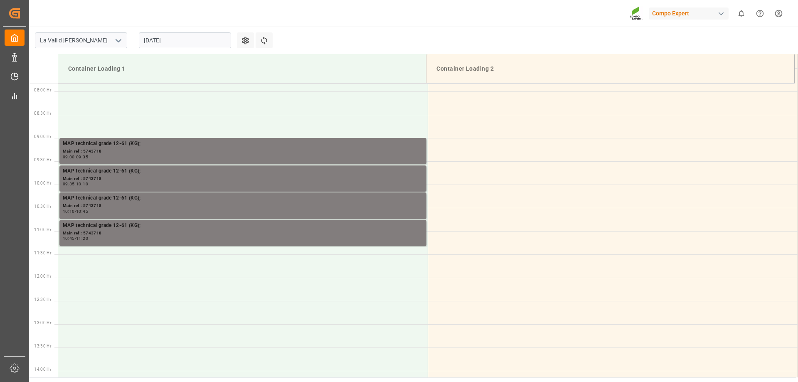
scroll to position [367, 0]
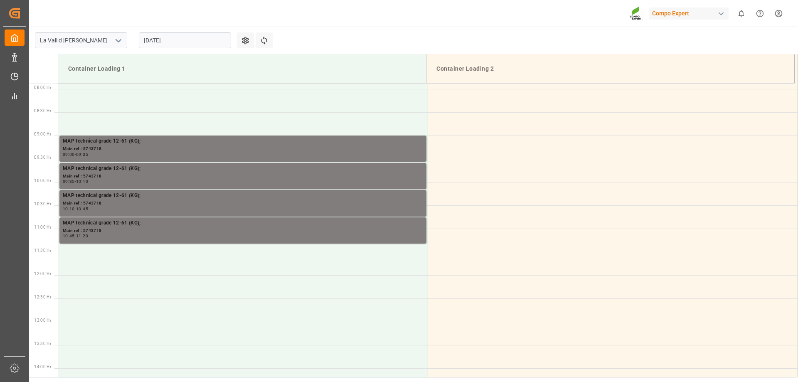
click at [165, 43] on input "21.08.2025" at bounding box center [185, 40] width 92 height 16
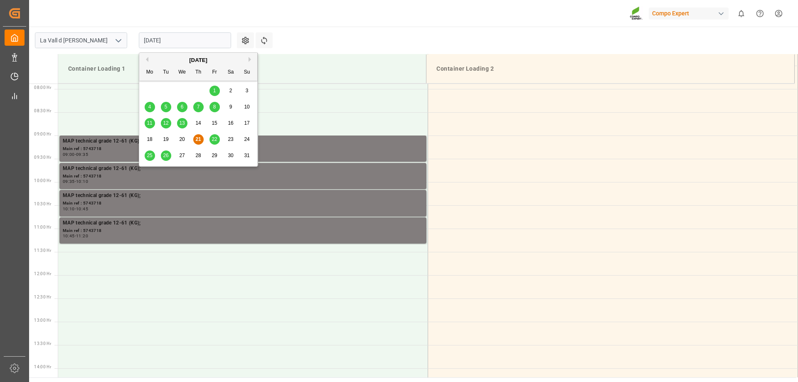
click at [197, 158] on span "28" at bounding box center [197, 156] width 5 height 6
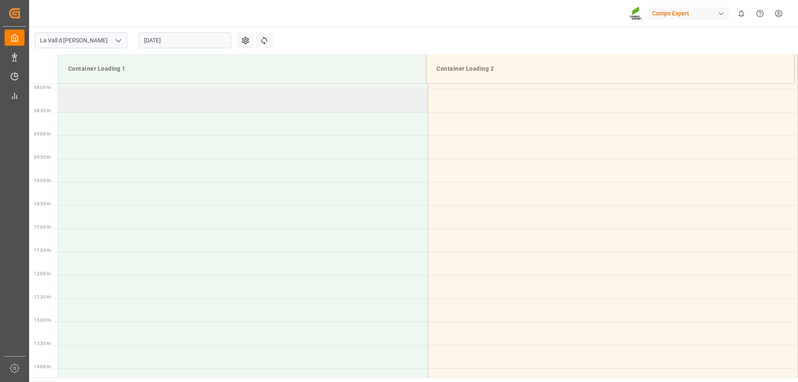
click at [96, 102] on td at bounding box center [243, 100] width 370 height 23
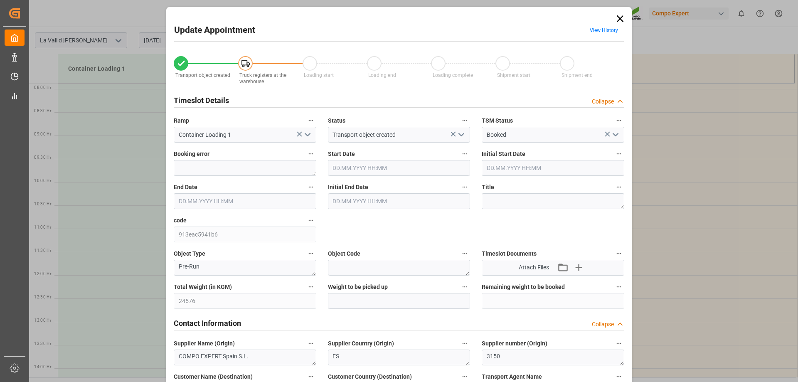
type input "24576"
type input "40"
type input "28.08.2025 08:00"
type input "28.08.2025 08:30"
type input "[DATE] 08:25"
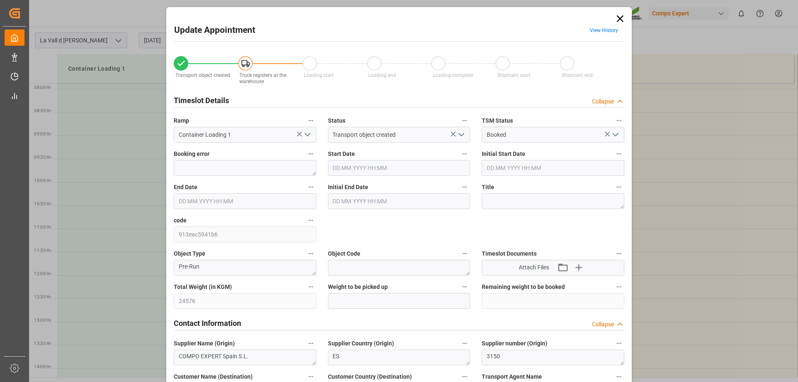
type input "[DATE] 07:10"
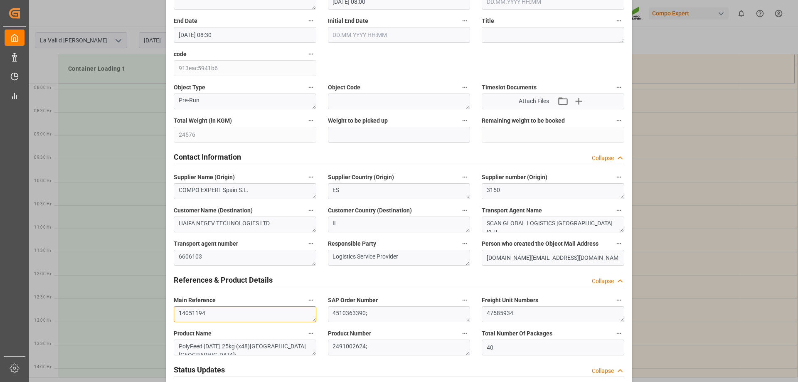
drag, startPoint x: 208, startPoint y: 315, endPoint x: 172, endPoint y: 317, distance: 36.2
click at [172, 317] on div "Main Reference 14051194" at bounding box center [245, 308] width 154 height 33
click at [175, 143] on div "Total Weight (in KGM) 24576" at bounding box center [245, 128] width 154 height 33
click at [353, 135] on input "text" at bounding box center [399, 135] width 143 height 16
paste input "24576"
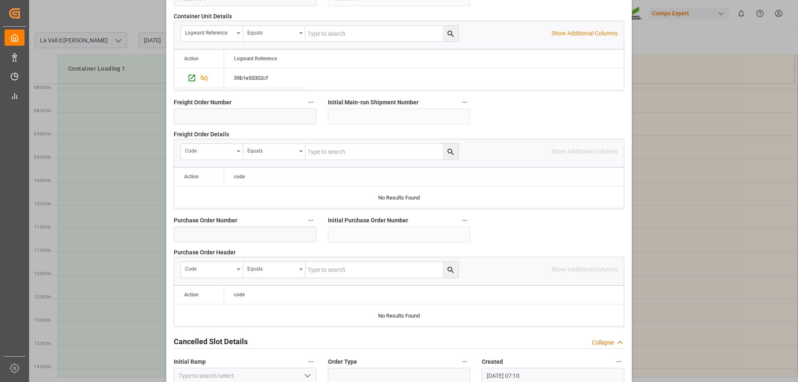
scroll to position [772, 0]
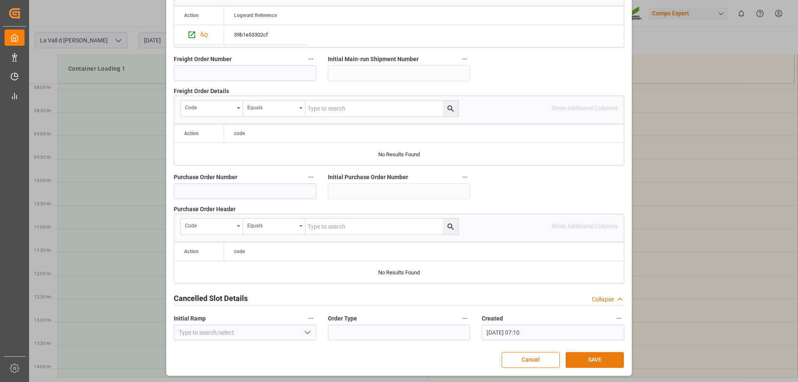
type input "24576"
click at [604, 358] on button "SAVE" at bounding box center [595, 360] width 58 height 16
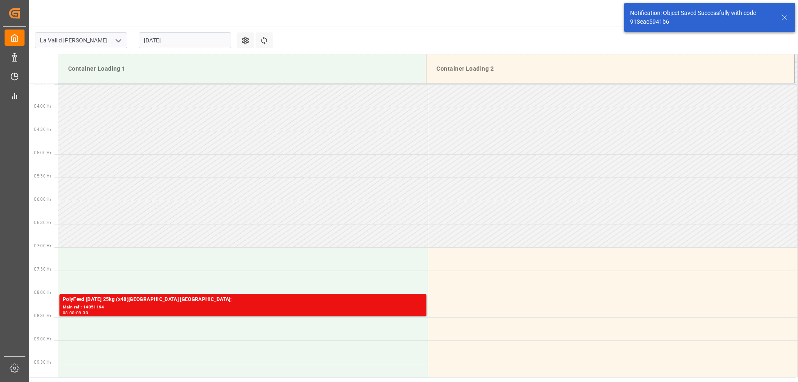
scroll to position [321, 0]
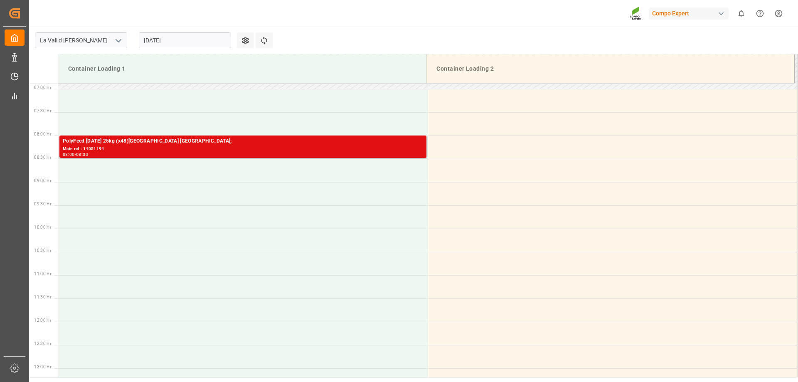
click at [220, 148] on div "Main ref : 14051194" at bounding box center [243, 148] width 360 height 7
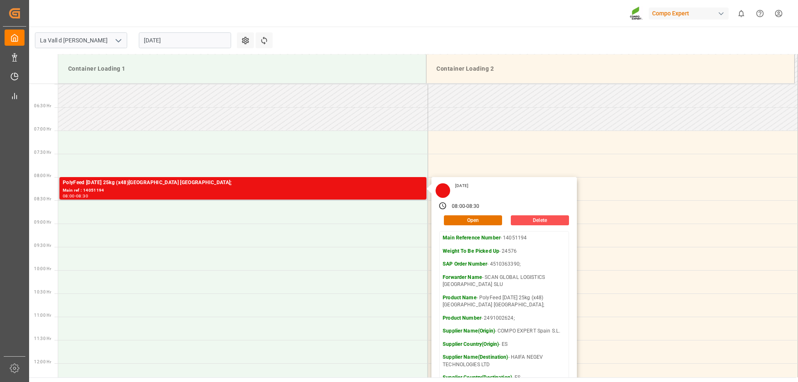
scroll to position [237, 0]
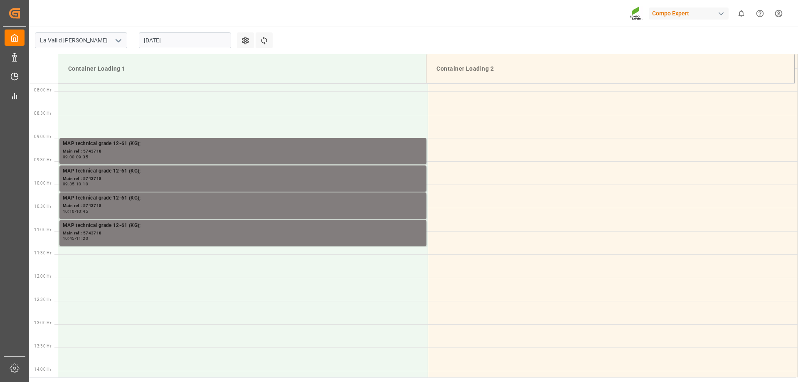
scroll to position [367, 0]
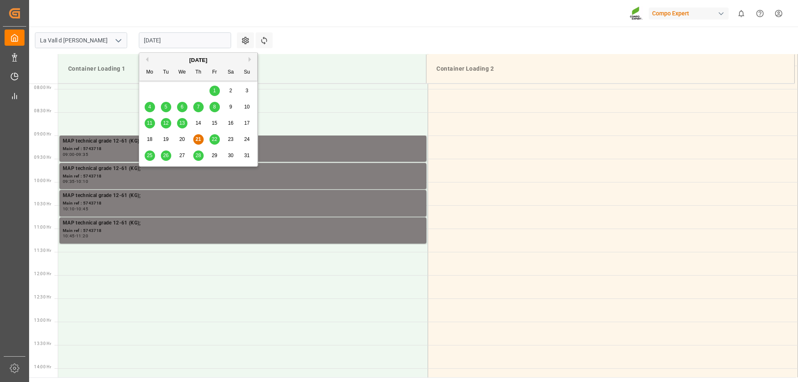
click at [180, 39] on input "[DATE]" at bounding box center [185, 40] width 92 height 16
click at [198, 155] on span "28" at bounding box center [197, 156] width 5 height 6
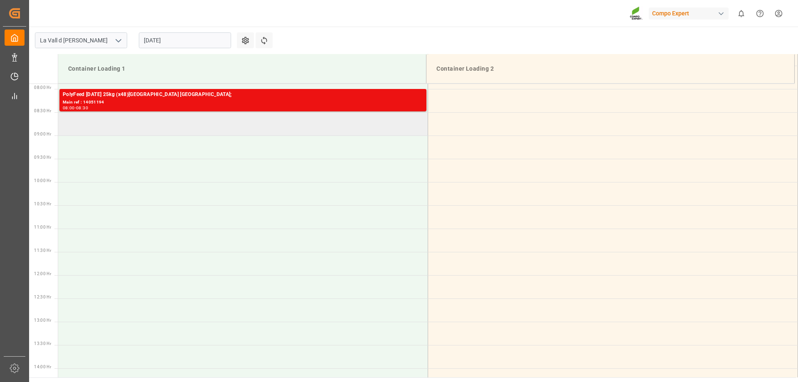
click at [111, 126] on td at bounding box center [243, 123] width 370 height 23
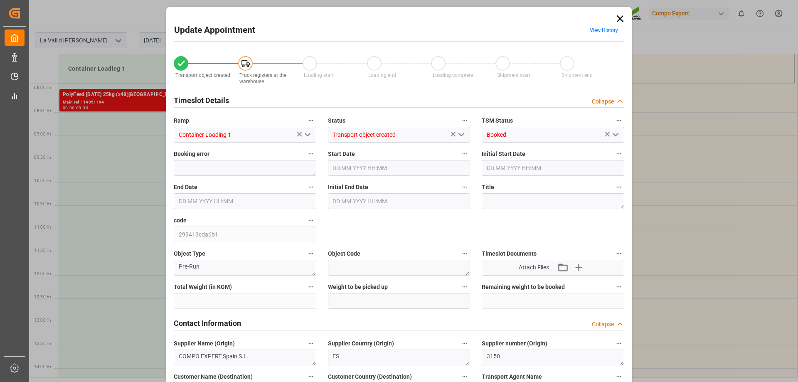
type input "24576"
type input "40"
type input "28.08.2025 08:30"
type input "28.08.2025 09:00"
type input "21.08.2025 08:26"
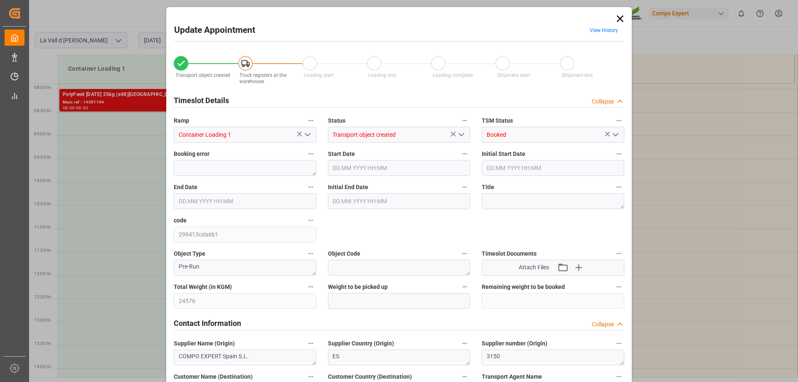
type input "21.08.2025 07:13"
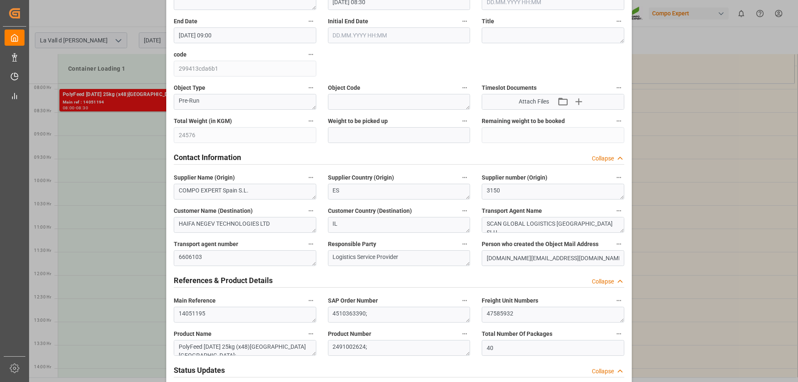
scroll to position [166, 0]
click at [344, 134] on input "text" at bounding box center [399, 135] width 143 height 16
paste input "24576"
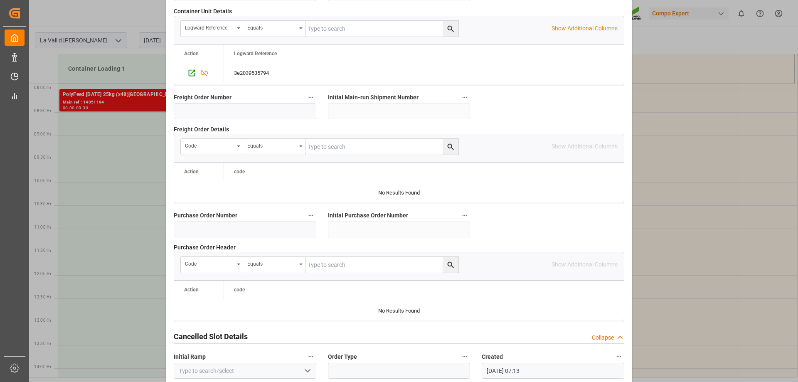
scroll to position [772, 0]
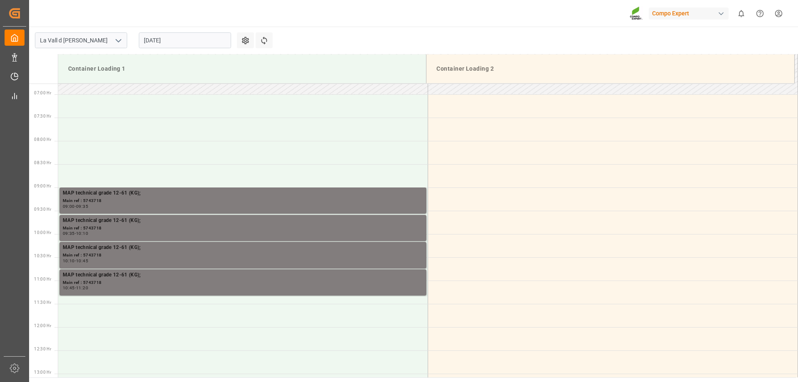
scroll to position [367, 0]
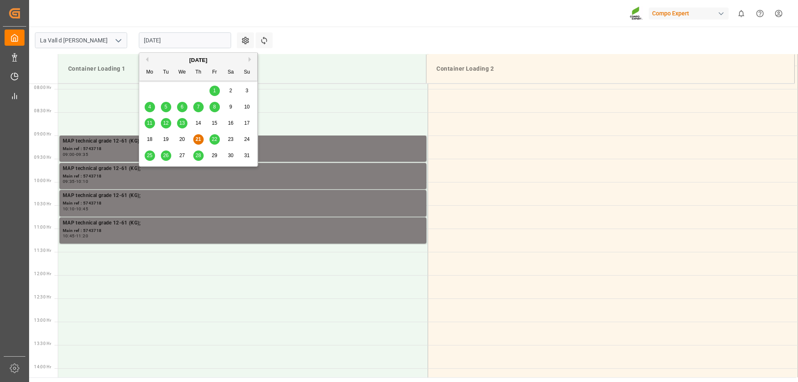
click at [169, 41] on input "[DATE]" at bounding box center [185, 40] width 92 height 16
click at [197, 154] on span "28" at bounding box center [197, 156] width 5 height 6
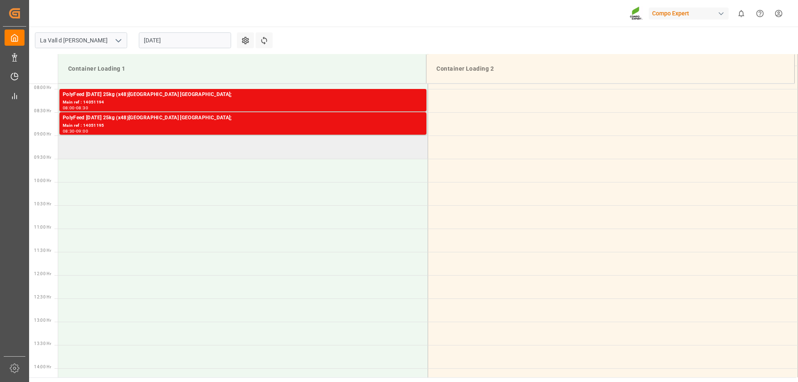
click at [167, 146] on td at bounding box center [243, 147] width 370 height 23
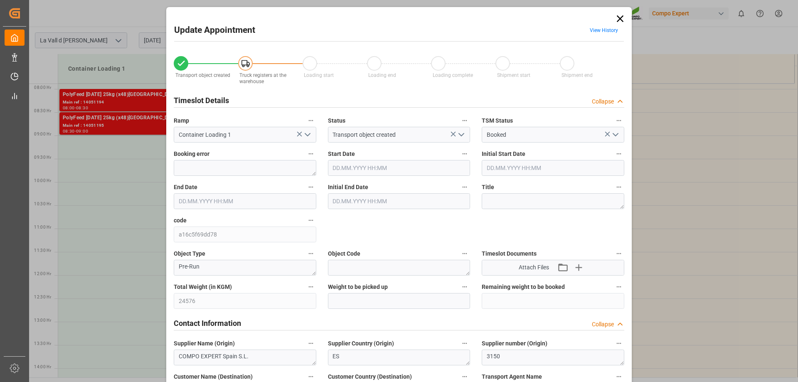
type input "[DATE] 09:00"
type input "28.08.2025 09:30"
type input "21.08.2025 08:22"
type input "21.08.2025 07:15"
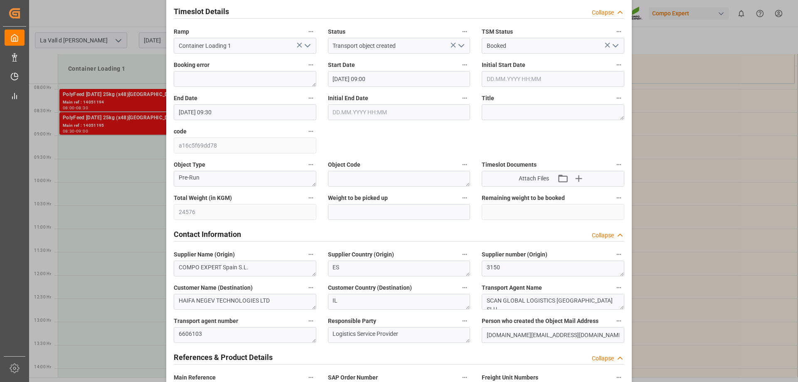
scroll to position [208, 0]
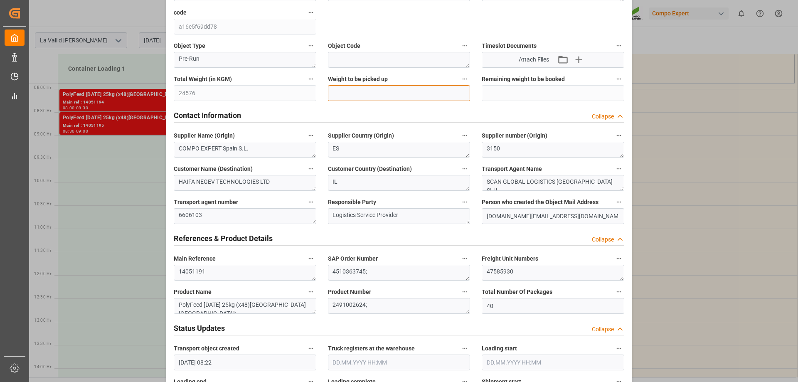
click at [362, 94] on input "text" at bounding box center [399, 93] width 143 height 16
paste input "24576"
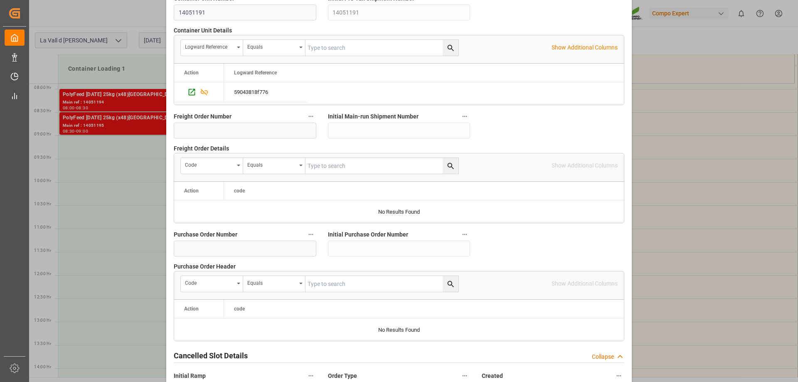
scroll to position [772, 0]
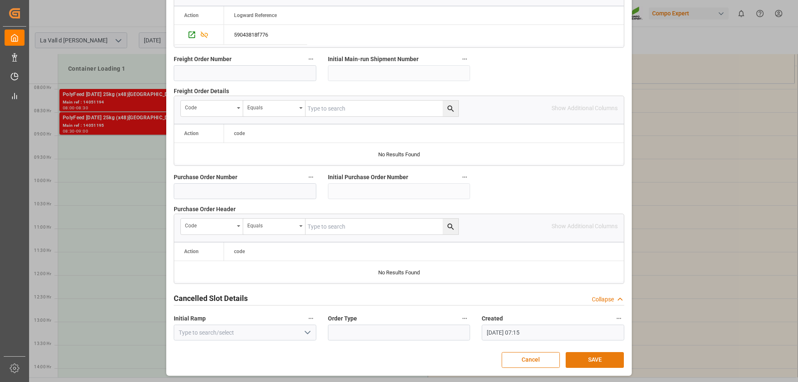
type input "24576"
click at [592, 355] on button "SAVE" at bounding box center [595, 360] width 58 height 16
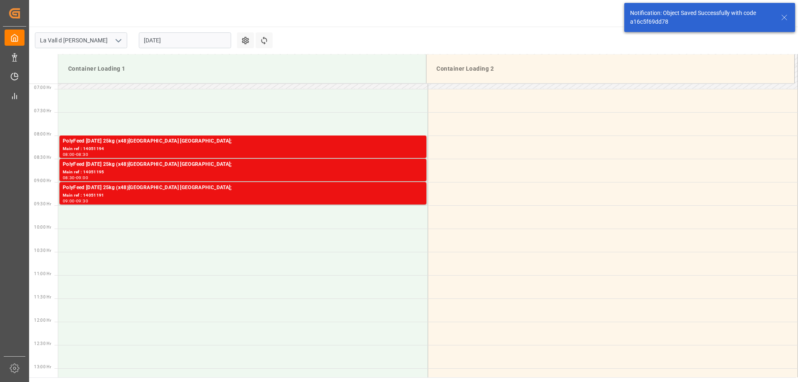
scroll to position [338, 0]
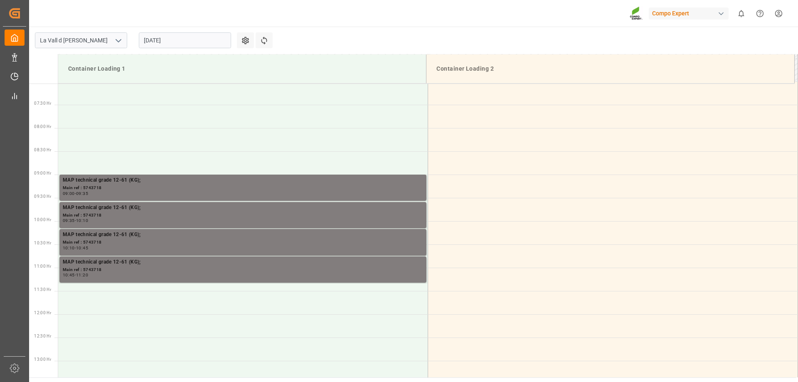
scroll to position [367, 0]
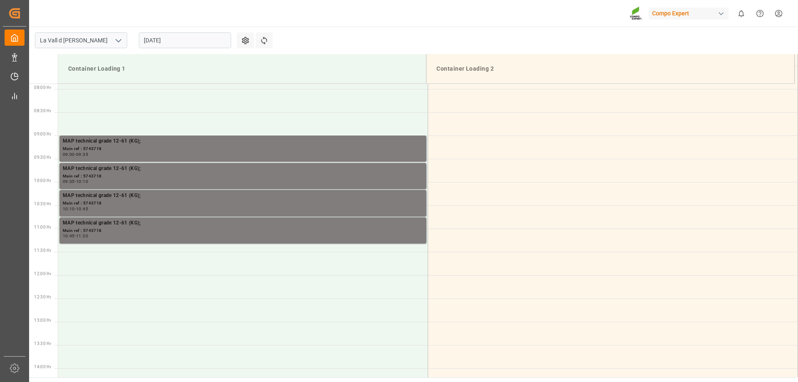
click at [179, 49] on div "[DATE]" at bounding box center [185, 40] width 104 height 27
click at [180, 44] on input "[DATE]" at bounding box center [185, 40] width 92 height 16
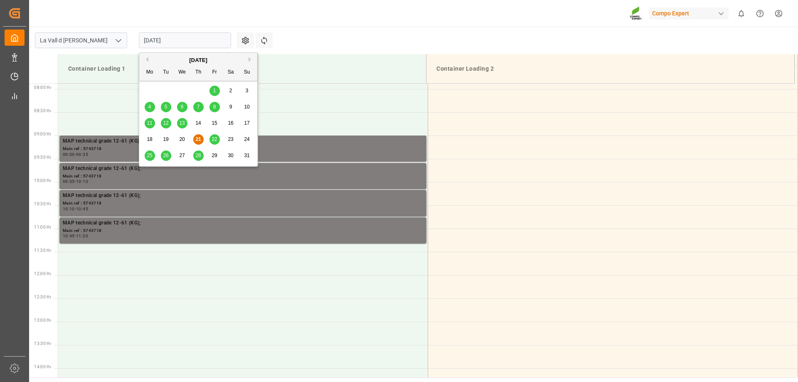
click at [193, 153] on div "28" at bounding box center [198, 156] width 10 height 10
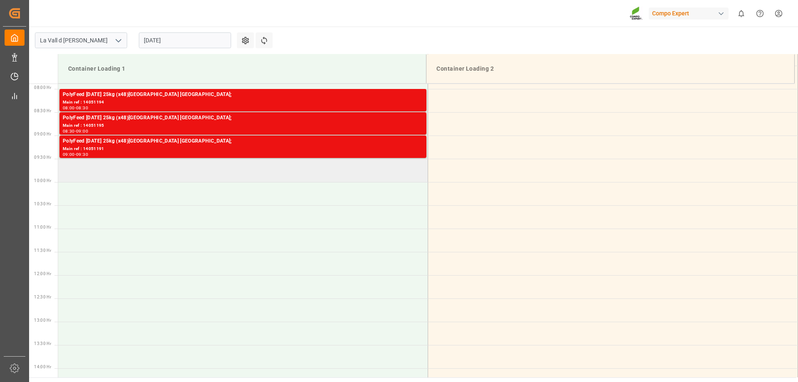
click at [151, 174] on td at bounding box center [243, 170] width 370 height 23
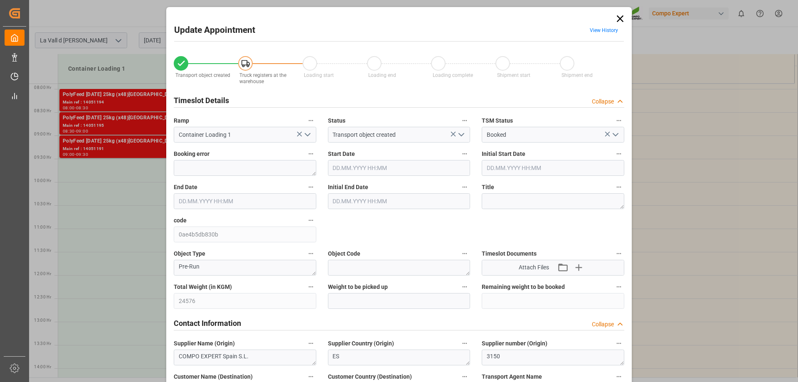
type input "[DATE] 09:30"
type input "[DATE] 10:00"
type input "[DATE] 08:24"
type input "[DATE] 07:16"
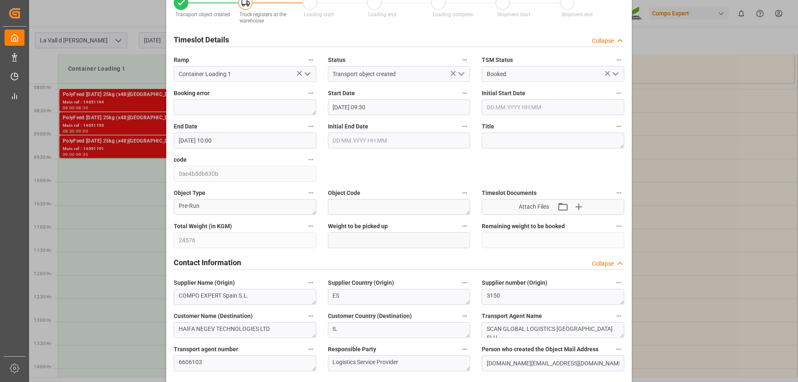
scroll to position [125, 0]
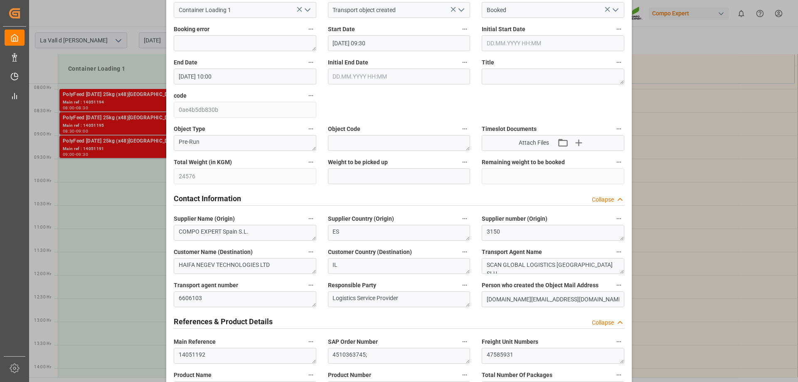
click at [162, 185] on div "Update Appointment View History Transport object created Truck registers at the…" at bounding box center [399, 191] width 798 height 382
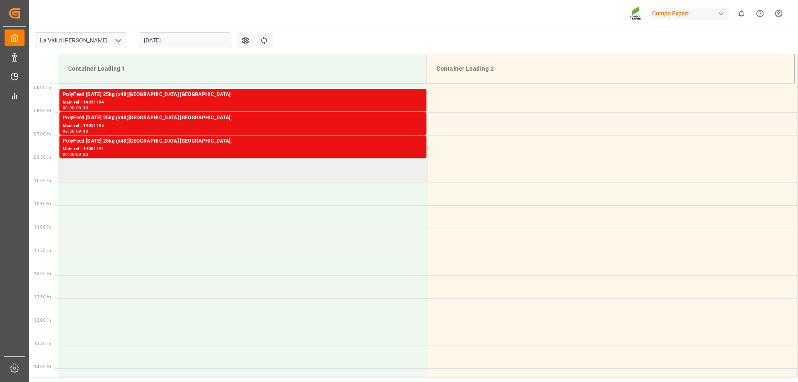
click at [158, 175] on td at bounding box center [243, 170] width 370 height 23
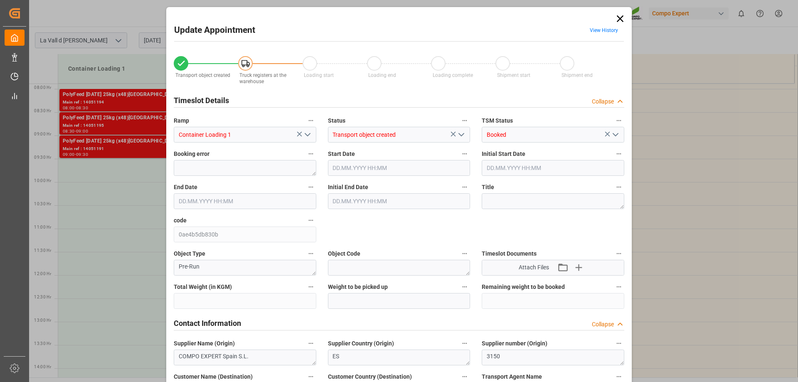
type input "24576"
type input "40"
type input "[DATE] 09:30"
type input "[DATE] 10:00"
type input "[DATE] 08:24"
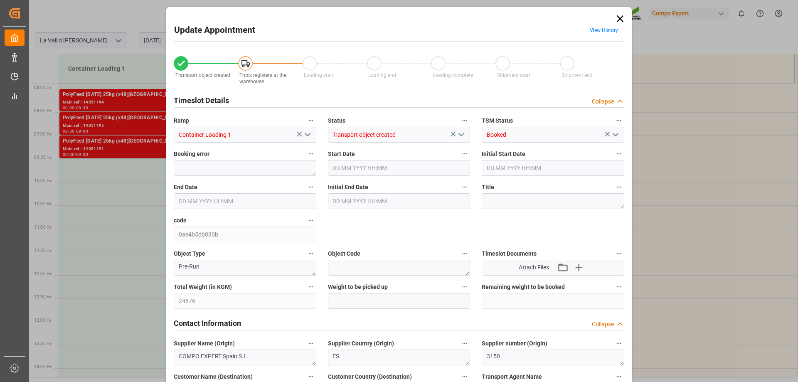
type input "[DATE] 07:16"
click at [176, 308] on div "Total Weight (in KGM) 24576" at bounding box center [245, 295] width 154 height 33
click at [372, 304] on input "text" at bounding box center [399, 301] width 143 height 16
paste input "24576"
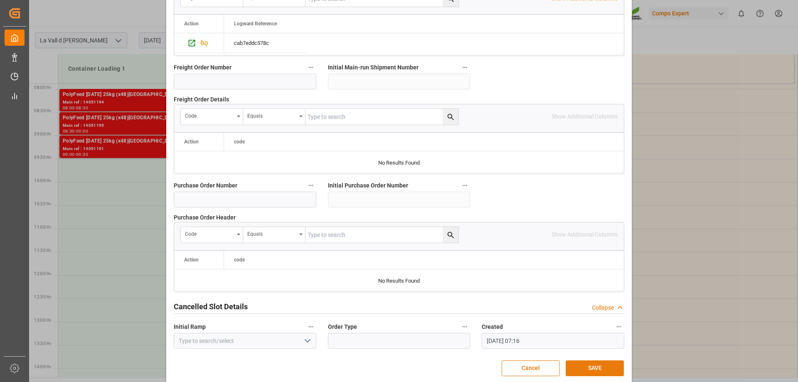
scroll to position [772, 0]
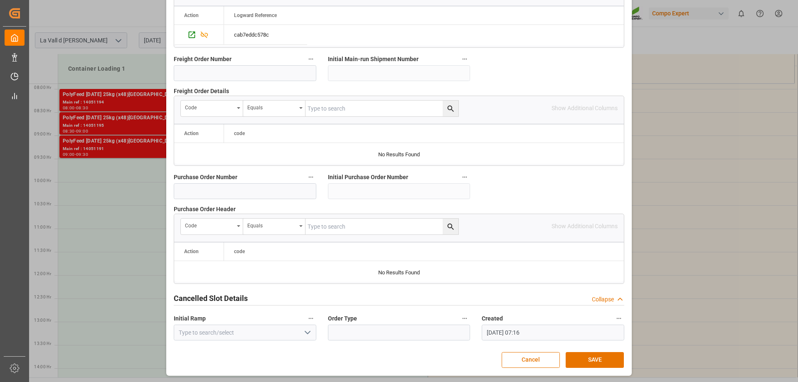
type input "24576"
click at [591, 357] on button "SAVE" at bounding box center [595, 360] width 58 height 16
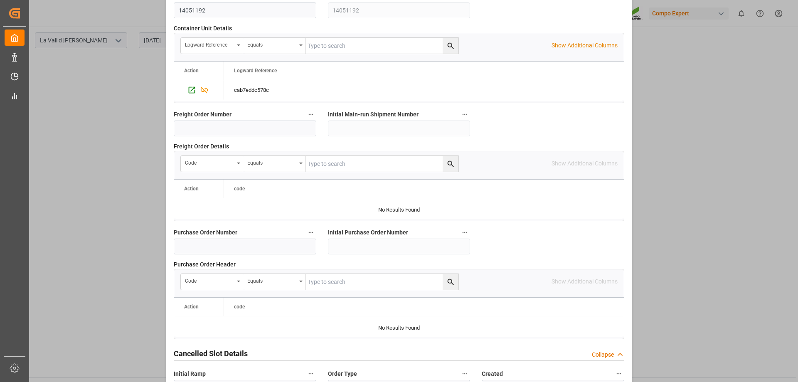
scroll to position [748, 0]
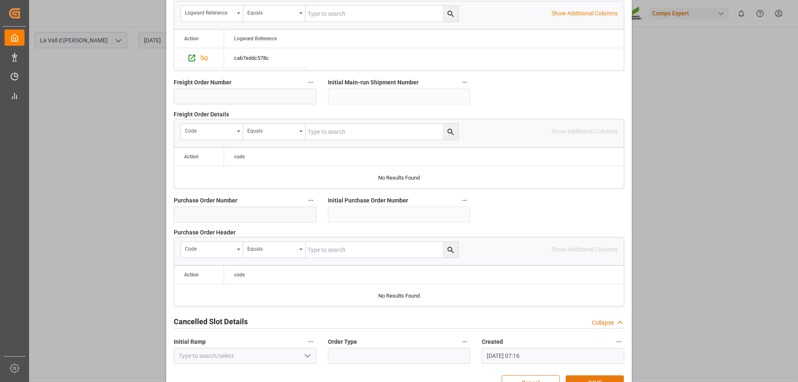
click at [597, 375] on button "SAVE" at bounding box center [595, 383] width 58 height 16
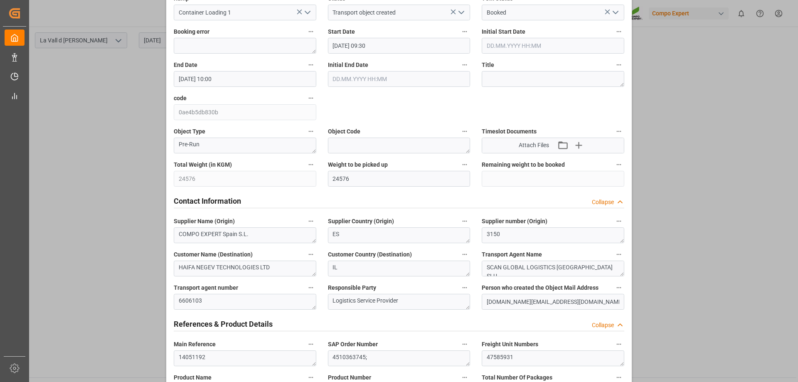
scroll to position [0, 0]
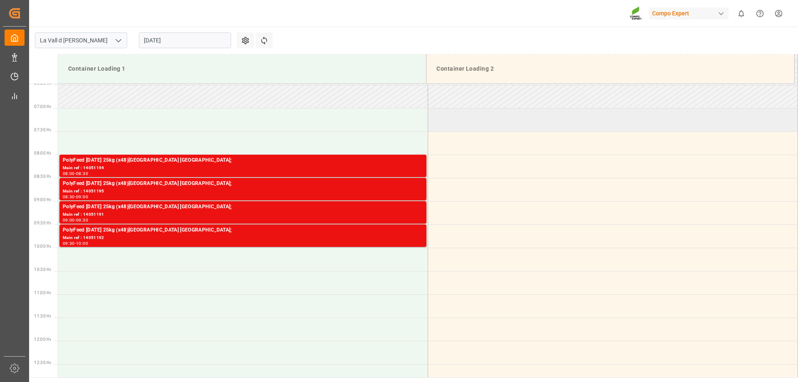
scroll to position [333, 0]
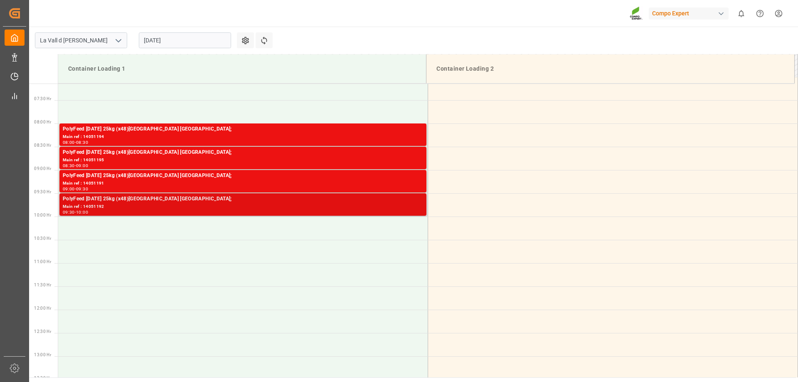
click at [323, 199] on div "PolyFeed [DATE] 25kg (x48)[GEOGRAPHIC_DATA] [GEOGRAPHIC_DATA];" at bounding box center [243, 199] width 360 height 8
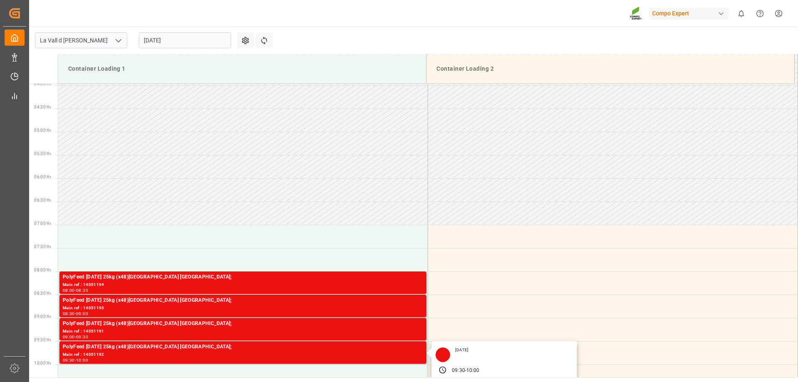
scroll to position [125, 0]
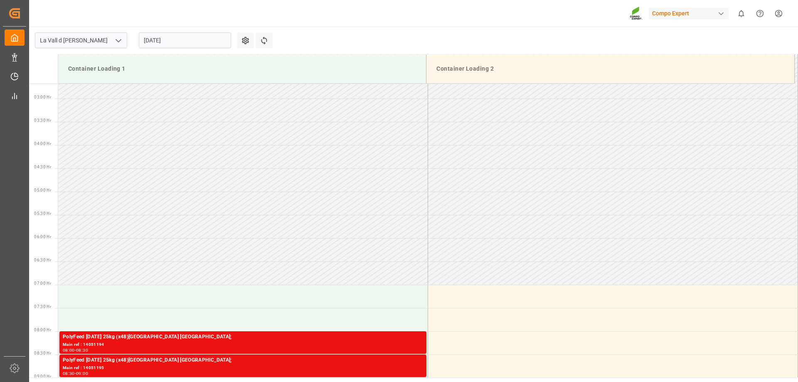
click at [400, 15] on div "Compo Expert 0 Notifications Only show unread All Watching Mark all categories …" at bounding box center [410, 13] width 775 height 27
